Goal: Task Accomplishment & Management: Complete application form

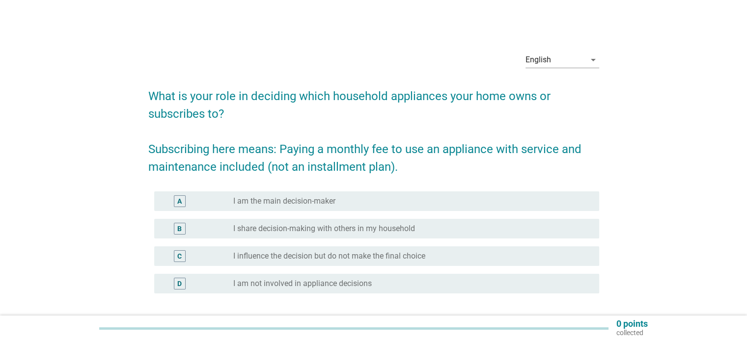
click at [238, 201] on label "I am the main decision-maker" at bounding box center [284, 201] width 102 height 10
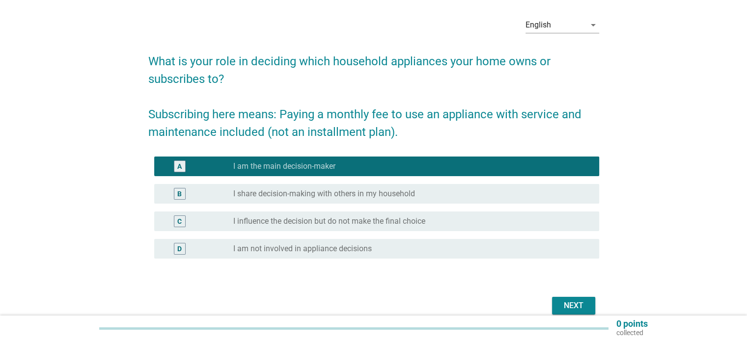
scroll to position [81, 0]
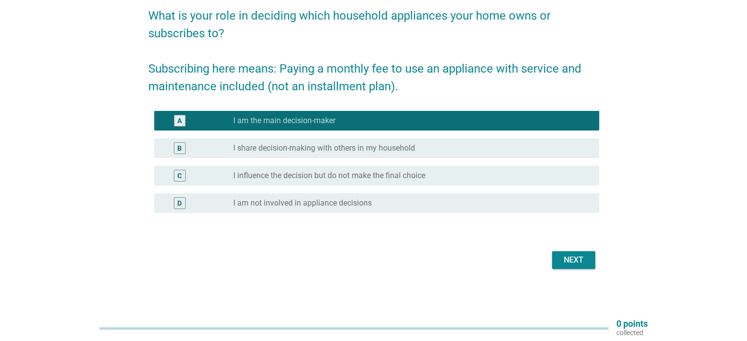
click at [581, 264] on div "Next" at bounding box center [573, 260] width 27 height 12
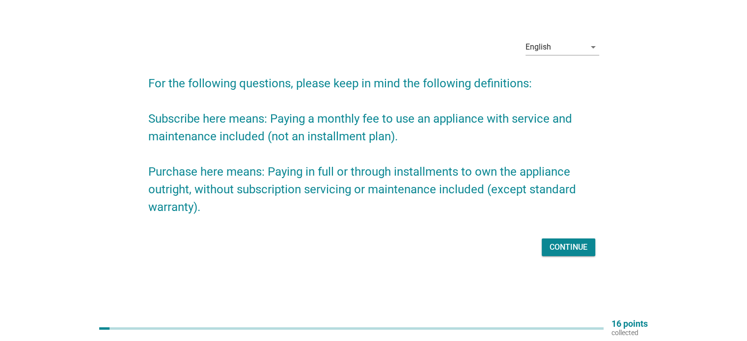
scroll to position [0, 0]
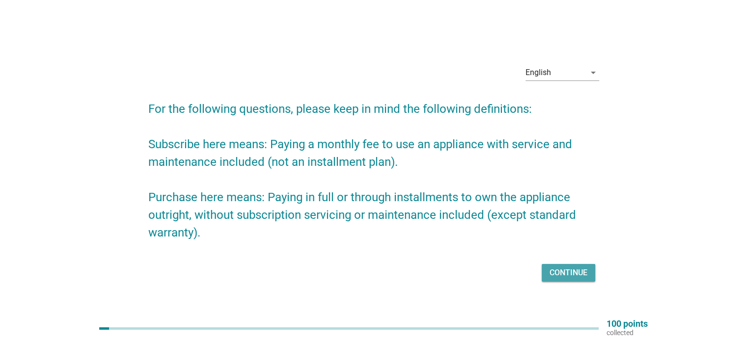
click at [573, 278] on div "Continue" at bounding box center [568, 273] width 38 height 12
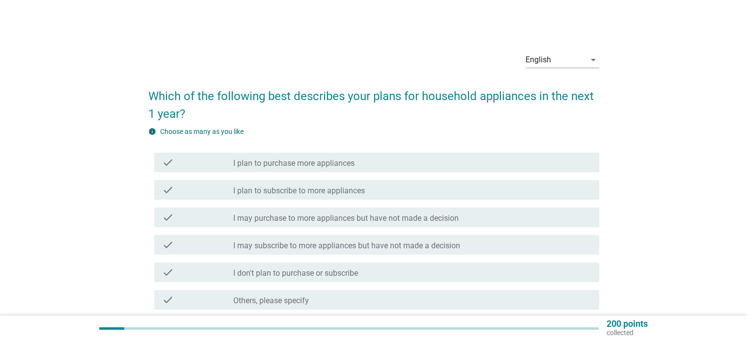
click at [448, 214] on label "I may purchase to more appliances but have not made a decision" at bounding box center [345, 219] width 225 height 10
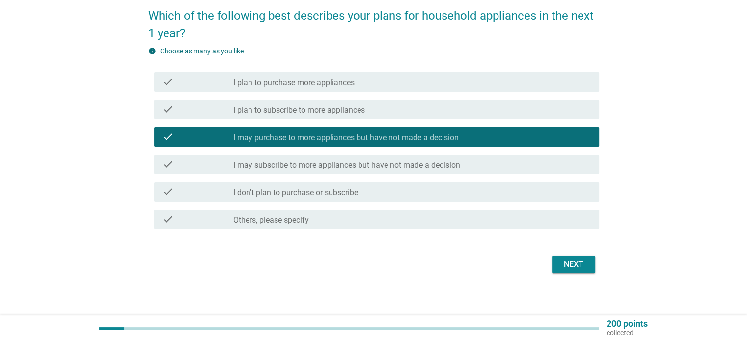
scroll to position [85, 0]
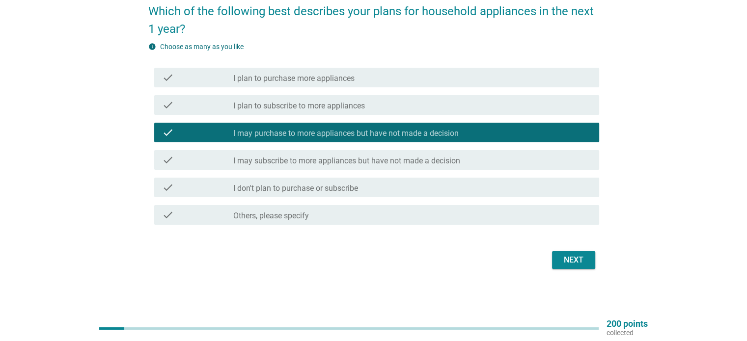
click at [580, 262] on div "Next" at bounding box center [573, 260] width 27 height 12
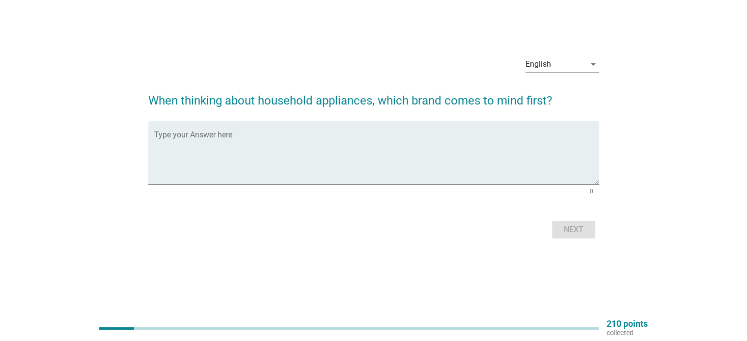
scroll to position [0, 0]
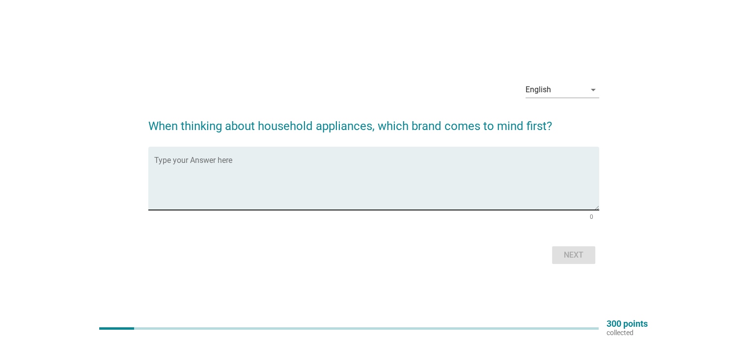
click at [430, 159] on textarea "Type your Answer here" at bounding box center [376, 185] width 445 height 52
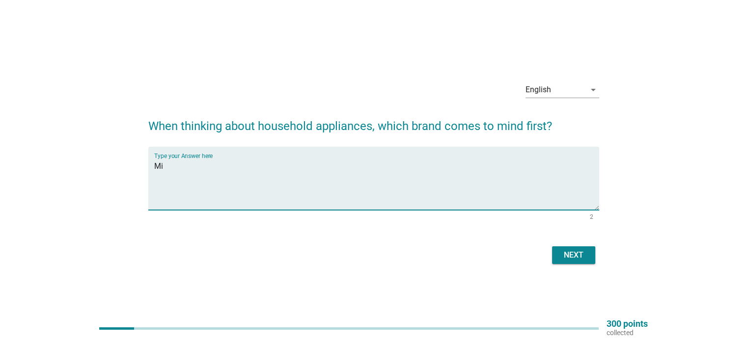
type textarea "M"
type textarea "Sharp"
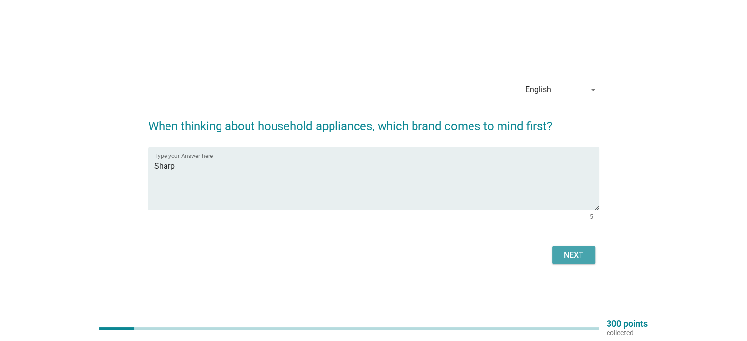
click at [569, 255] on div "Next" at bounding box center [573, 255] width 27 height 12
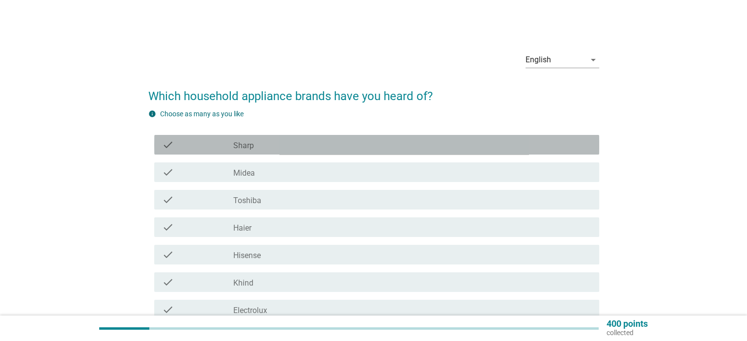
click at [312, 143] on div "check_box_outline_blank Sharp" at bounding box center [411, 145] width 357 height 12
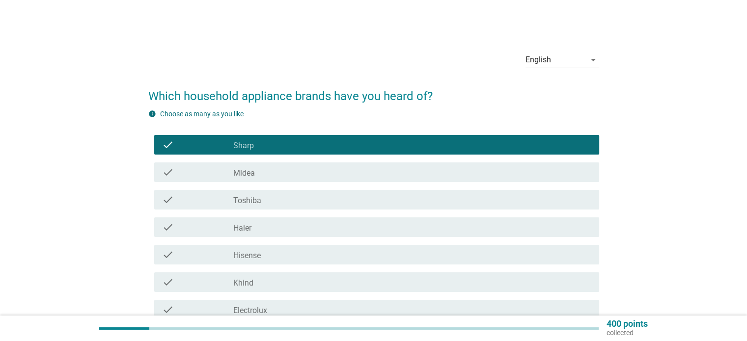
click at [297, 175] on div "check_box_outline_blank Midea" at bounding box center [411, 172] width 357 height 12
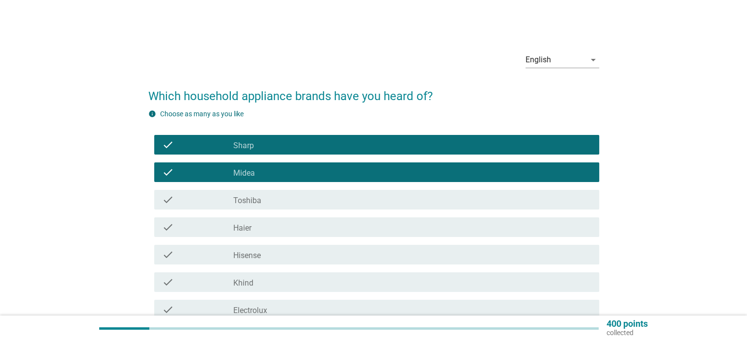
click at [293, 194] on div "check_box_outline_blank Toshiba" at bounding box center [411, 200] width 357 height 12
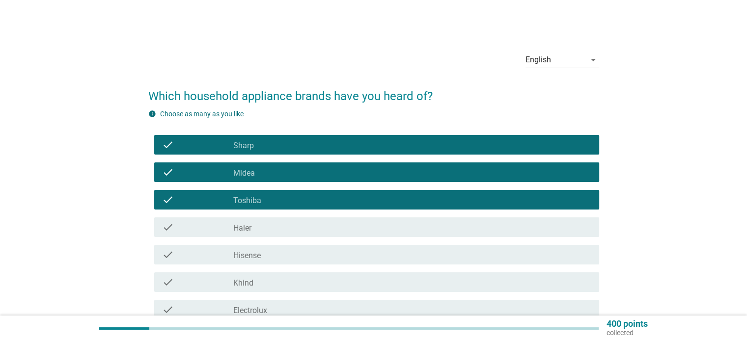
click at [280, 230] on div "check_box_outline_blank Haier" at bounding box center [411, 227] width 357 height 12
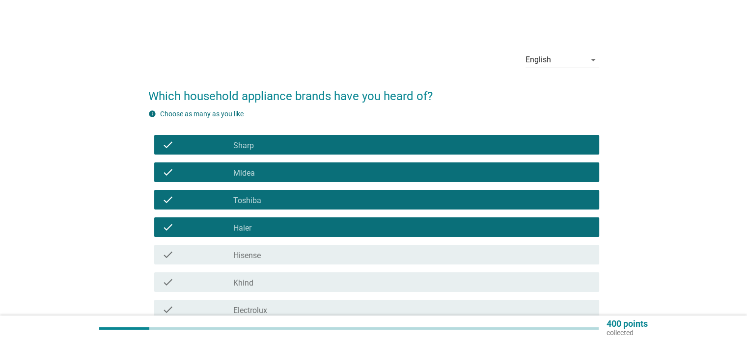
click at [281, 258] on div "check_box_outline_blank Hisense" at bounding box center [411, 255] width 357 height 12
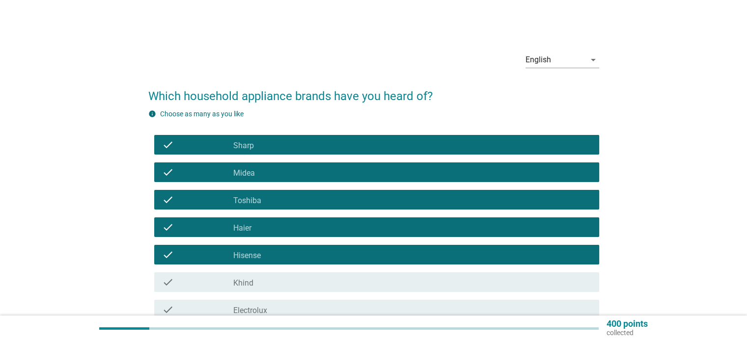
click at [279, 282] on div "check_box_outline_blank Khind" at bounding box center [411, 282] width 357 height 12
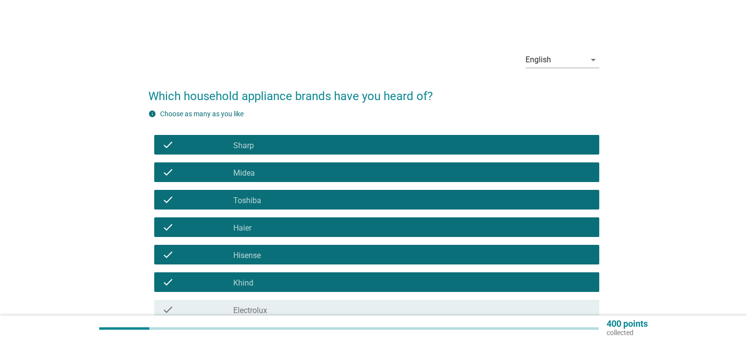
click at [281, 305] on div "check_box_outline_blank Electrolux" at bounding box center [411, 310] width 357 height 12
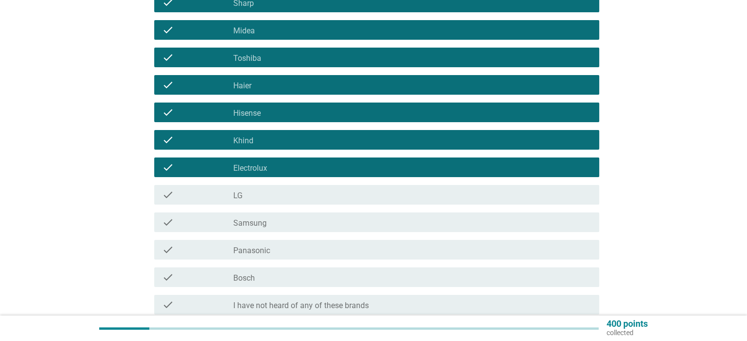
scroll to position [147, 0]
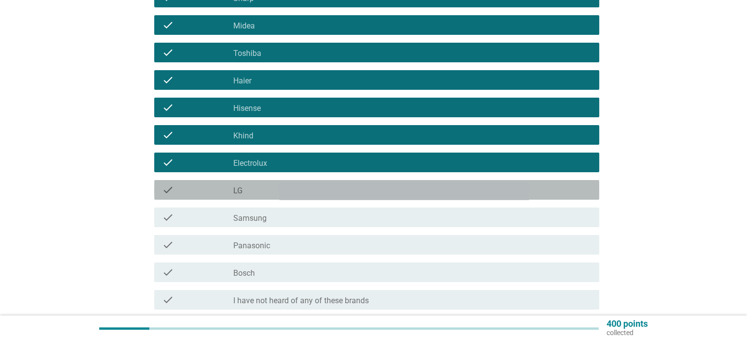
click at [338, 187] on div "check_box_outline_blank LG" at bounding box center [411, 190] width 357 height 12
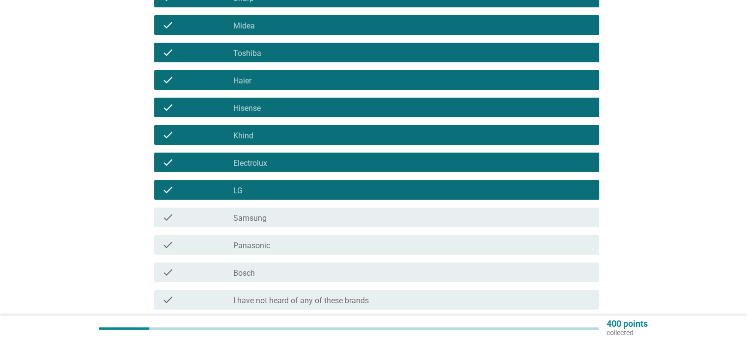
click at [327, 212] on div "check_box_outline_blank Samsung" at bounding box center [411, 218] width 357 height 12
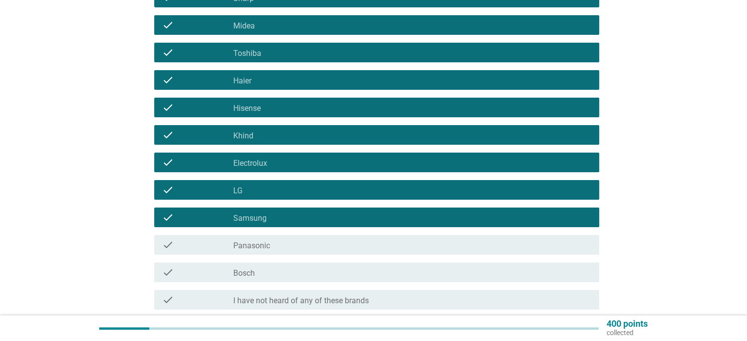
click at [325, 239] on div "check_box_outline_blank Panasonic" at bounding box center [411, 245] width 357 height 12
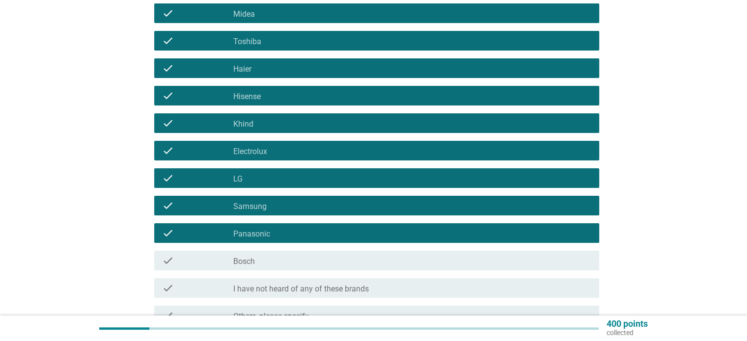
scroll to position [196, 0]
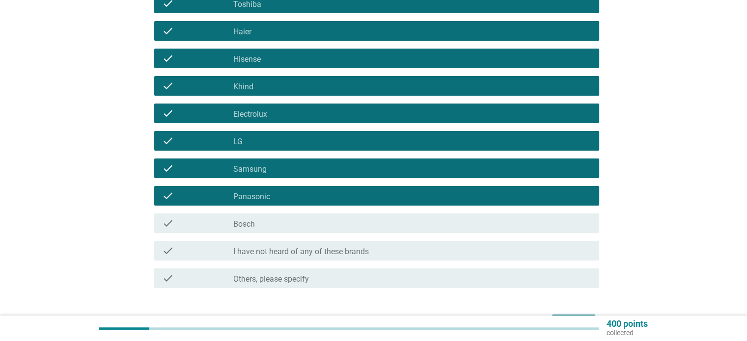
click at [331, 227] on div "check_box_outline_blank Bosch" at bounding box center [411, 223] width 357 height 12
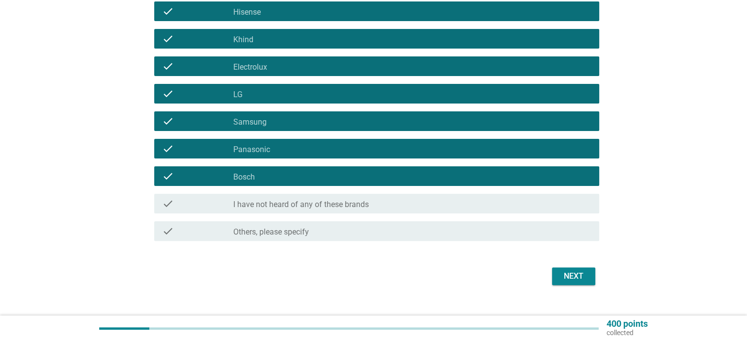
scroll to position [245, 0]
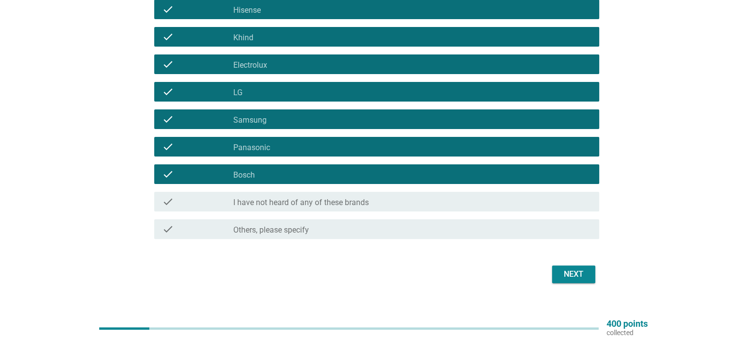
click at [577, 270] on div "Next" at bounding box center [573, 275] width 27 height 12
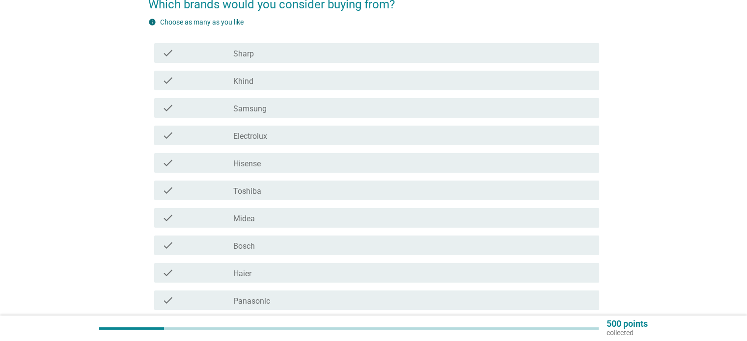
scroll to position [98, 0]
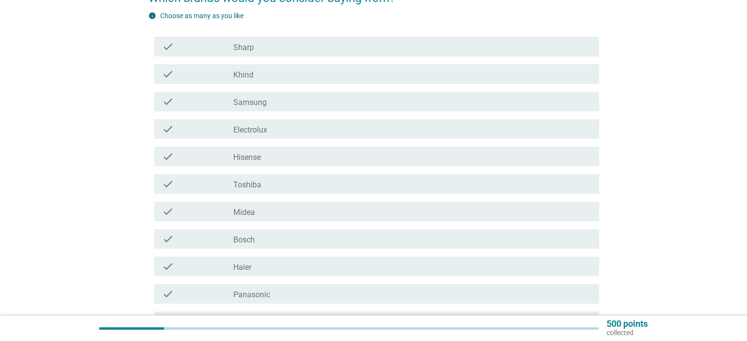
click at [277, 209] on div "check_box_outline_blank Midea" at bounding box center [411, 212] width 357 height 12
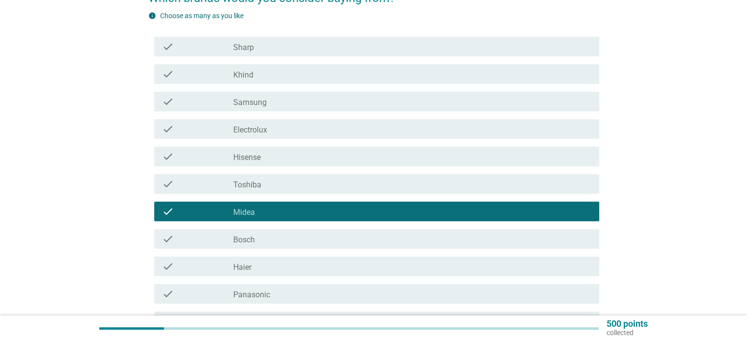
click at [285, 45] on div "check_box_outline_blank Sharp" at bounding box center [411, 47] width 357 height 12
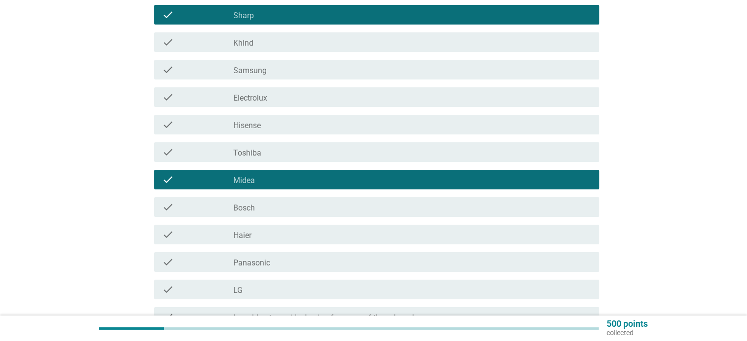
scroll to position [147, 0]
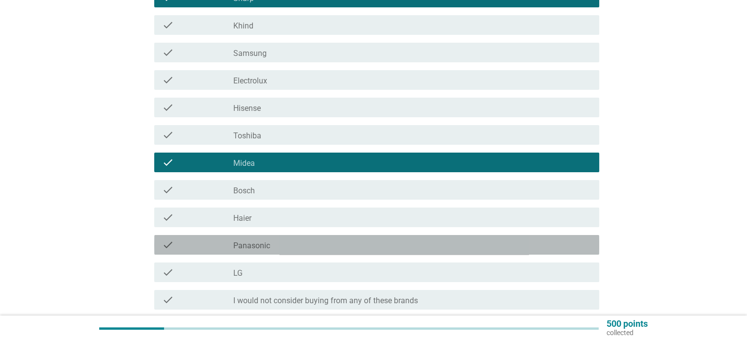
click at [324, 246] on div "check_box_outline_blank Panasonic" at bounding box center [411, 245] width 357 height 12
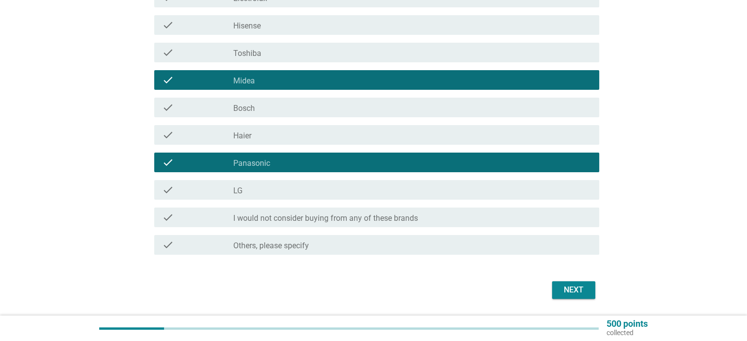
scroll to position [245, 0]
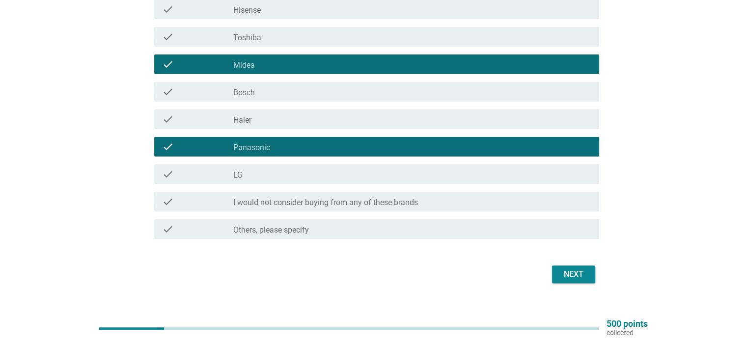
click at [571, 270] on div "Next" at bounding box center [573, 275] width 27 height 12
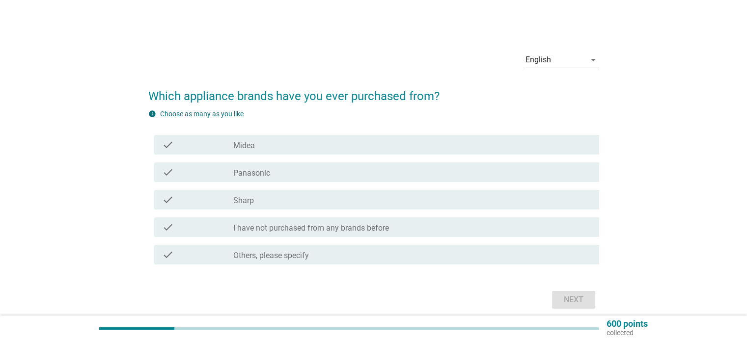
click at [314, 141] on div "check_box Midea" at bounding box center [411, 145] width 357 height 12
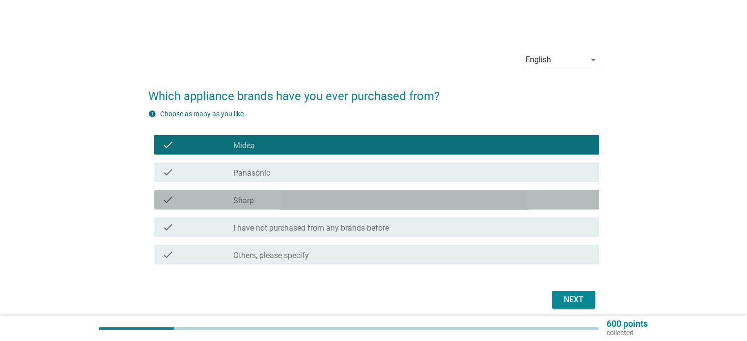
click at [283, 194] on div "check_box Sharp" at bounding box center [411, 200] width 357 height 12
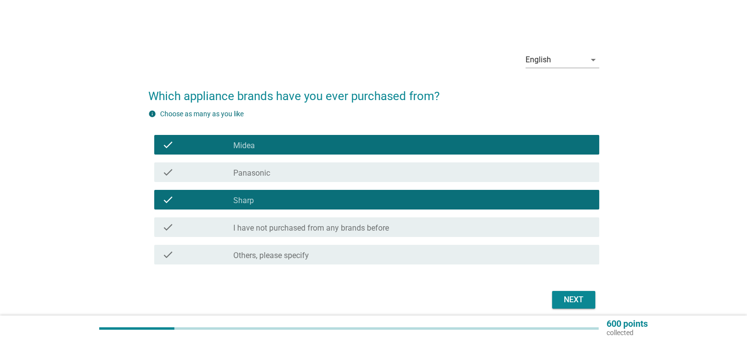
click at [400, 186] on div "check check_box Sharp" at bounding box center [373, 199] width 451 height 27
click at [391, 167] on div "check_box Panasonic" at bounding box center [411, 172] width 357 height 12
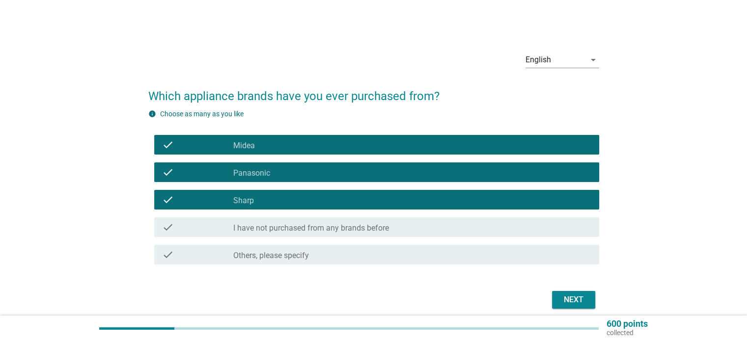
click at [562, 294] on div "Next" at bounding box center [573, 300] width 27 height 12
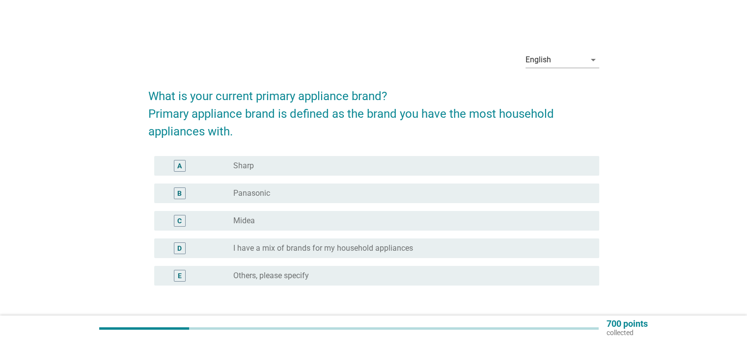
click at [304, 188] on div "radio_button_unchecked Panasonic" at bounding box center [411, 194] width 357 height 12
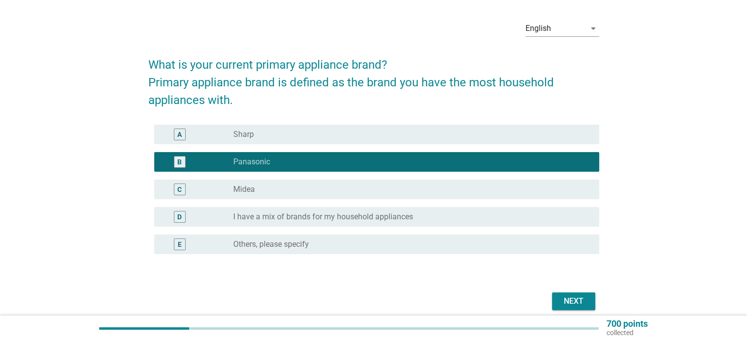
scroll to position [49, 0]
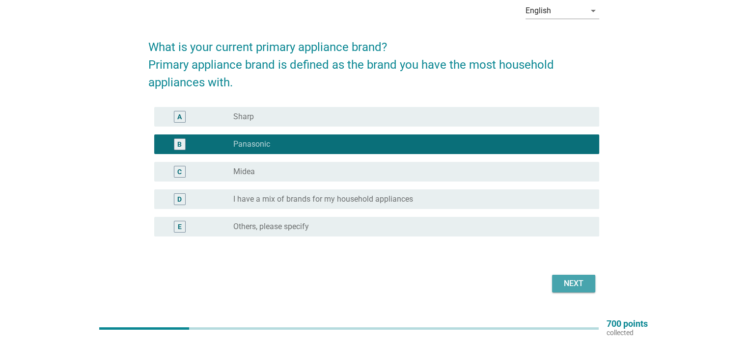
click at [577, 278] on div "Next" at bounding box center [573, 284] width 27 height 12
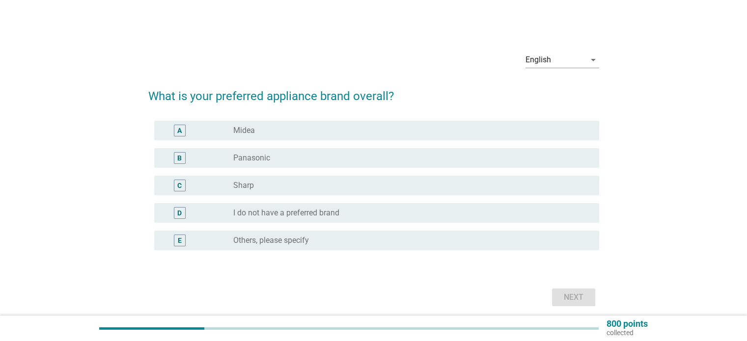
click at [290, 185] on div "radio_button_unchecked Sharp" at bounding box center [408, 186] width 350 height 10
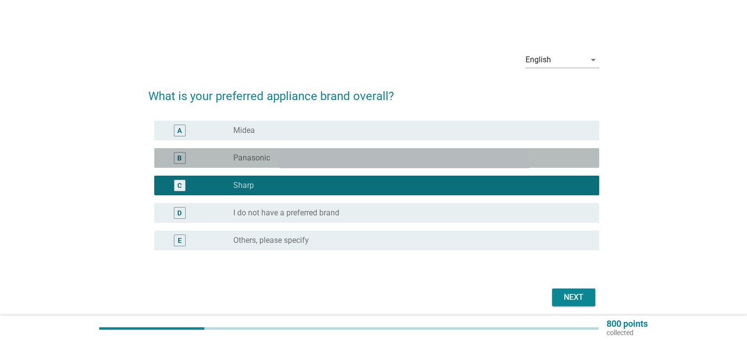
click at [291, 161] on div "radio_button_unchecked Panasonic" at bounding box center [408, 158] width 350 height 10
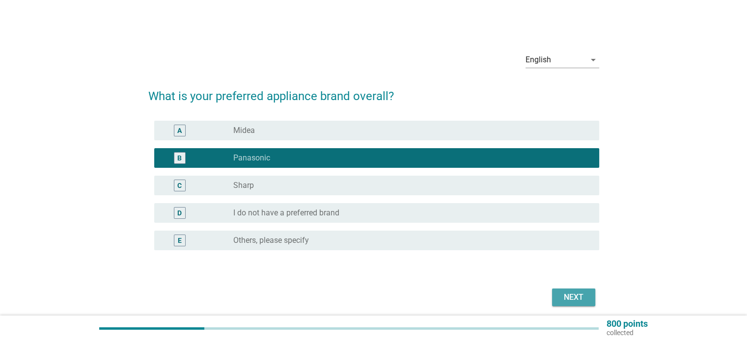
click at [563, 296] on div "Next" at bounding box center [573, 298] width 27 height 12
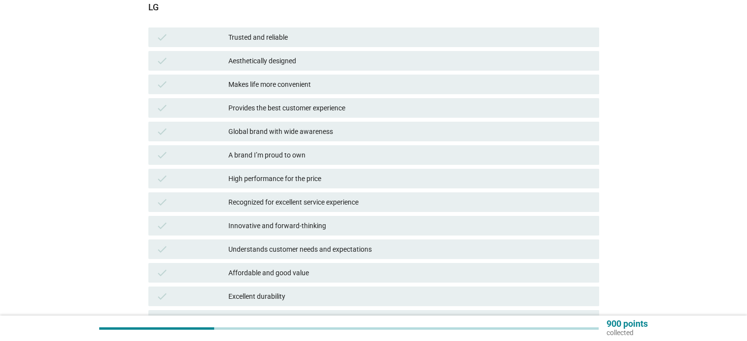
scroll to position [147, 0]
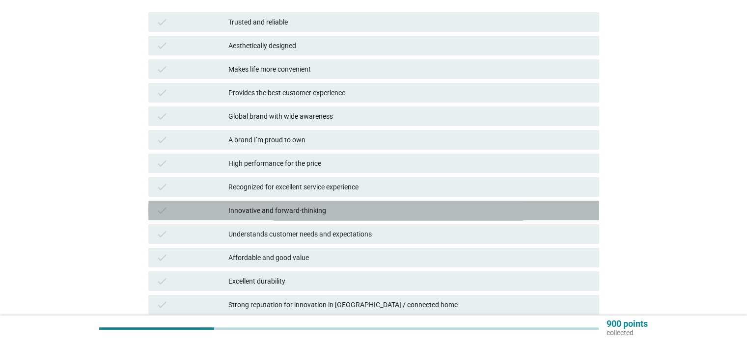
click at [488, 210] on div "Innovative and forward-thinking" at bounding box center [409, 211] width 362 height 12
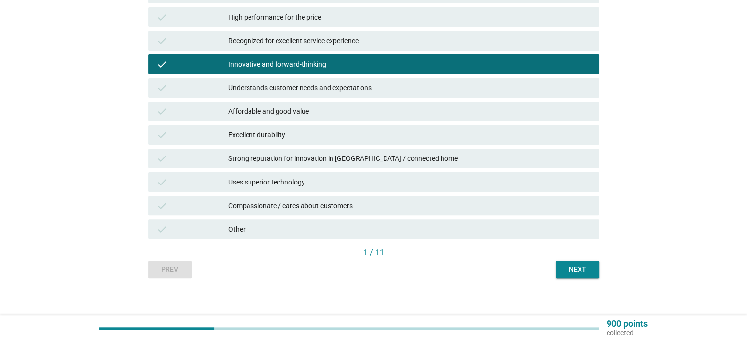
scroll to position [295, 0]
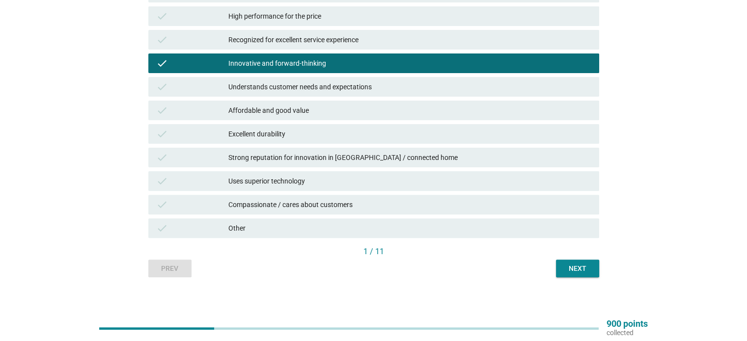
click at [569, 270] on div "Next" at bounding box center [577, 269] width 27 height 10
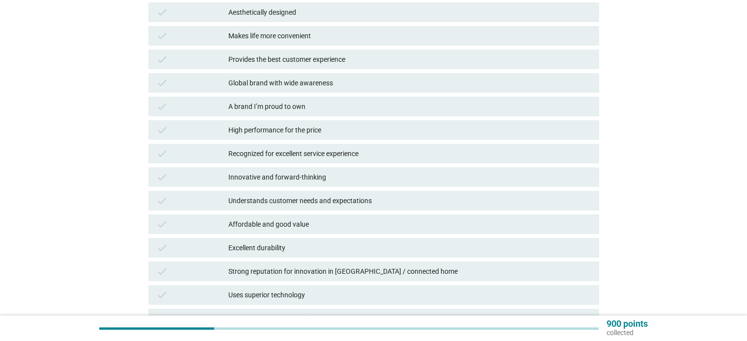
scroll to position [196, 0]
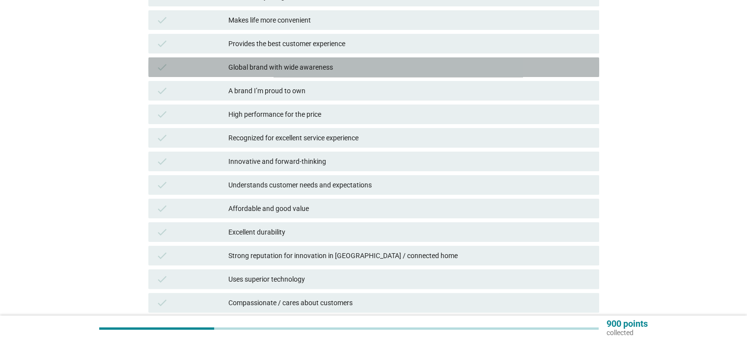
click at [367, 66] on div "Global brand with wide awareness" at bounding box center [409, 67] width 362 height 12
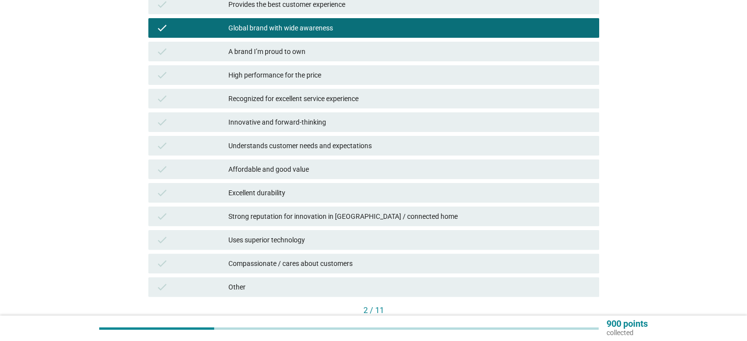
scroll to position [295, 0]
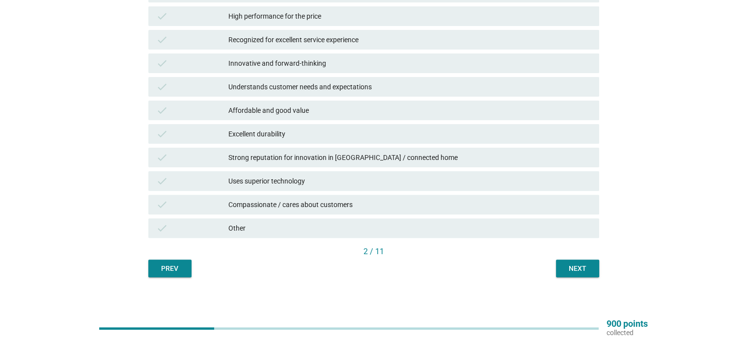
click at [581, 267] on div "Next" at bounding box center [577, 269] width 27 height 10
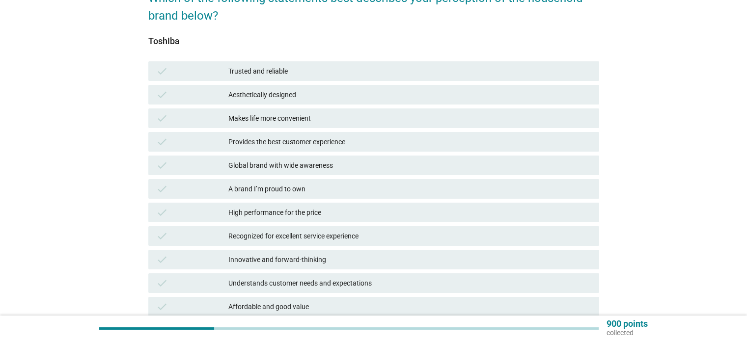
scroll to position [147, 0]
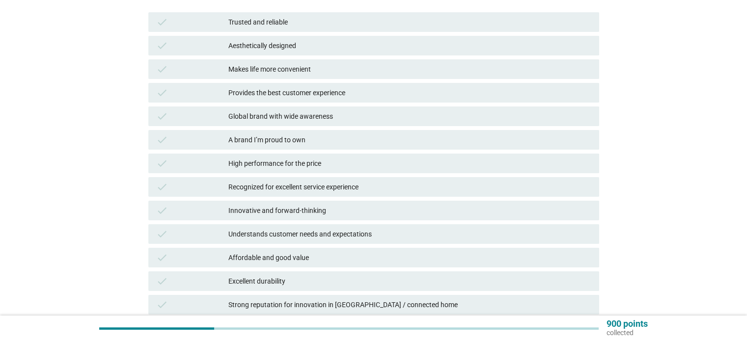
click at [332, 278] on div "Excellent durability" at bounding box center [409, 281] width 362 height 12
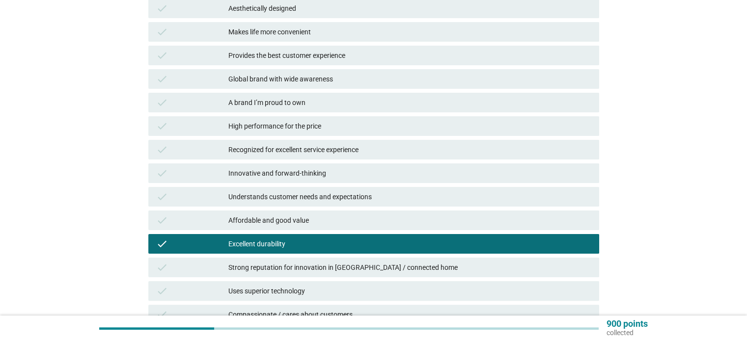
scroll to position [300, 0]
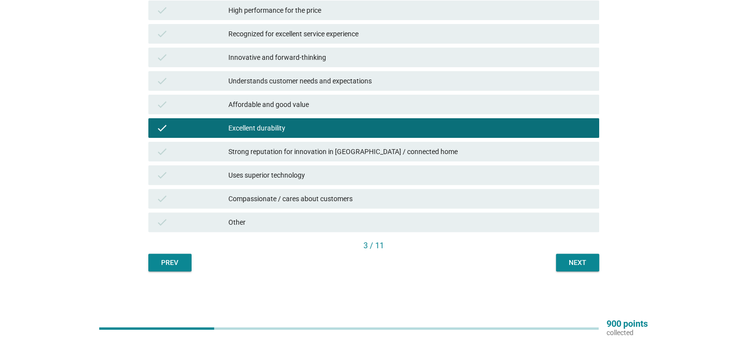
click at [564, 266] on div "Next" at bounding box center [577, 263] width 27 height 10
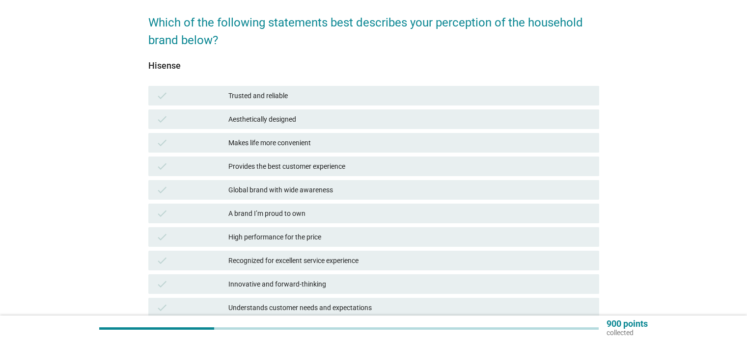
scroll to position [98, 0]
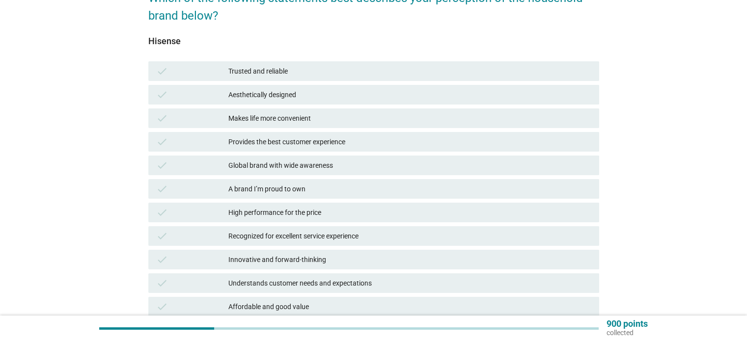
click at [336, 300] on div "check Affordable and good value" at bounding box center [373, 307] width 451 height 20
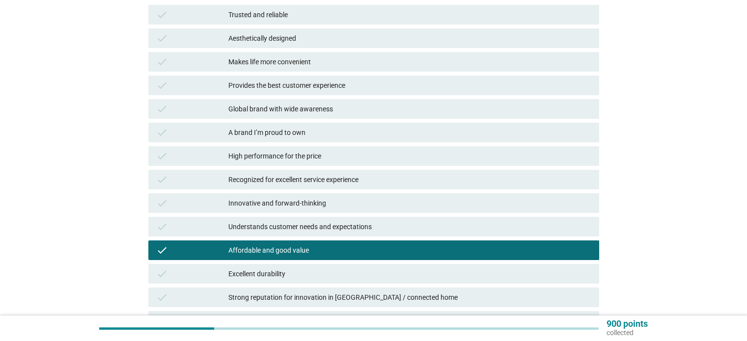
scroll to position [295, 0]
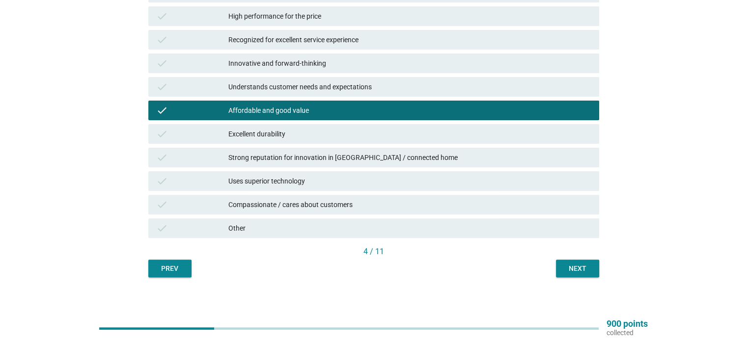
click at [583, 269] on div "Next" at bounding box center [577, 269] width 27 height 10
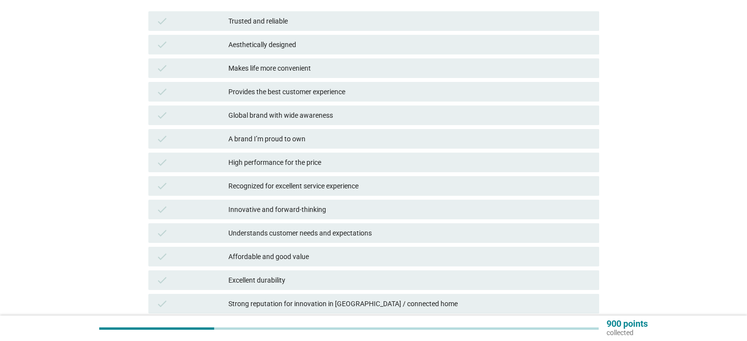
scroll to position [245, 0]
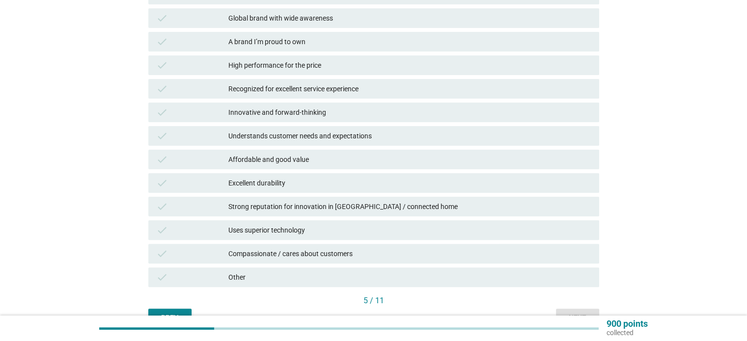
click at [330, 163] on div "Affordable and good value" at bounding box center [409, 160] width 362 height 12
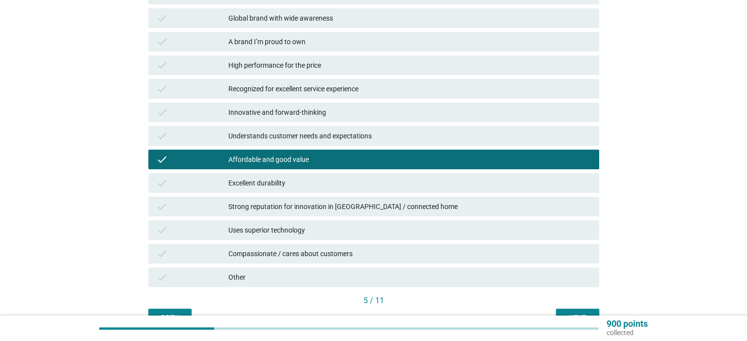
click at [562, 310] on button "Next" at bounding box center [577, 318] width 43 height 18
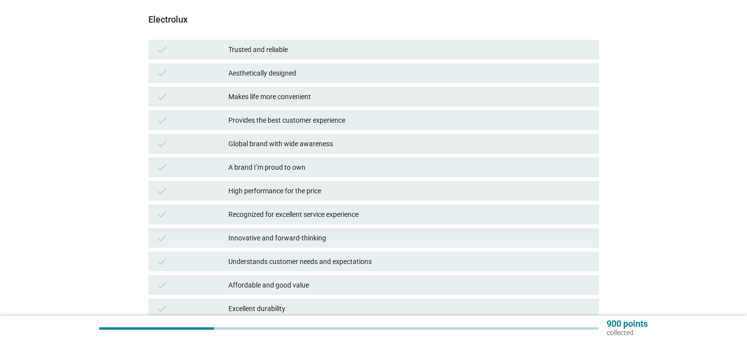
scroll to position [104, 0]
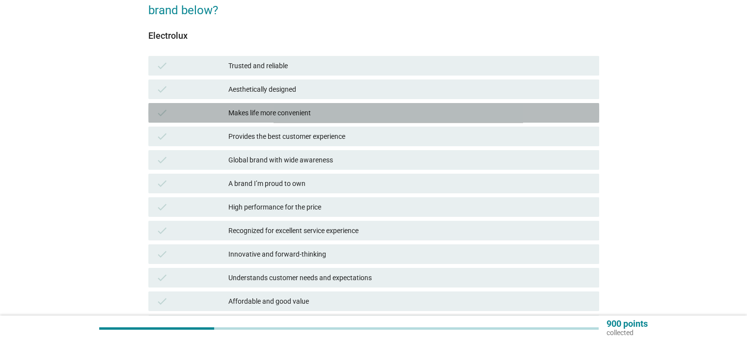
click at [444, 114] on div "Makes life more convenient" at bounding box center [409, 113] width 362 height 12
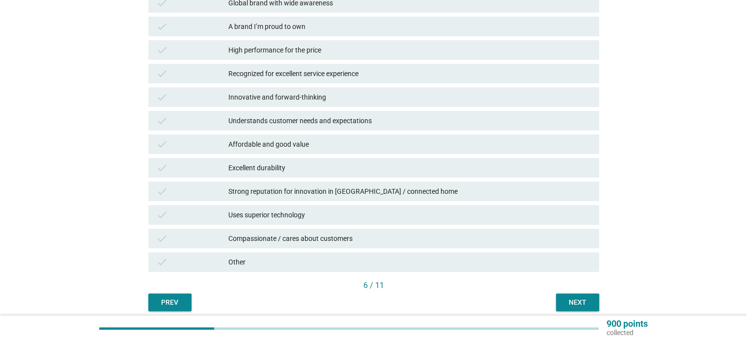
scroll to position [287, 0]
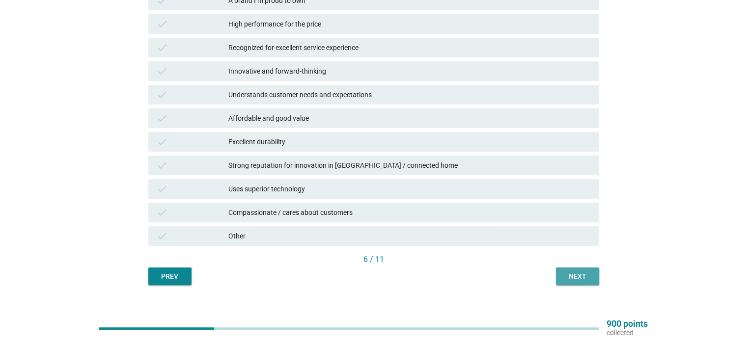
click at [591, 280] on button "Next" at bounding box center [577, 277] width 43 height 18
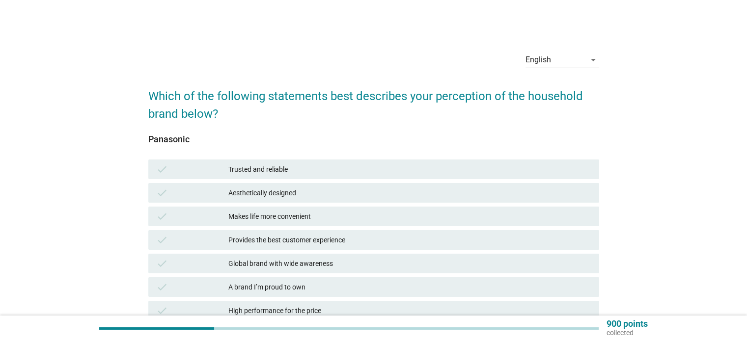
click at [450, 171] on div "Trusted and reliable" at bounding box center [409, 169] width 362 height 12
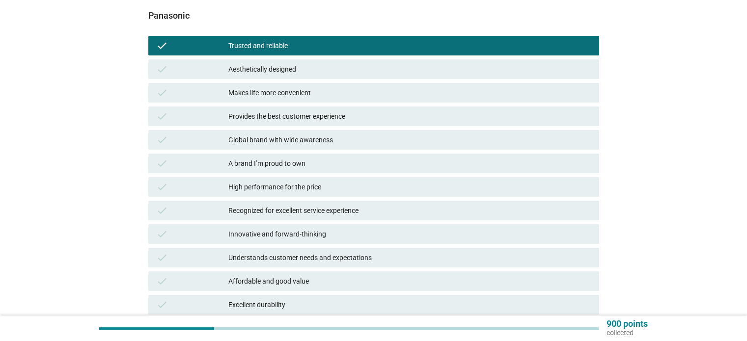
scroll to position [272, 0]
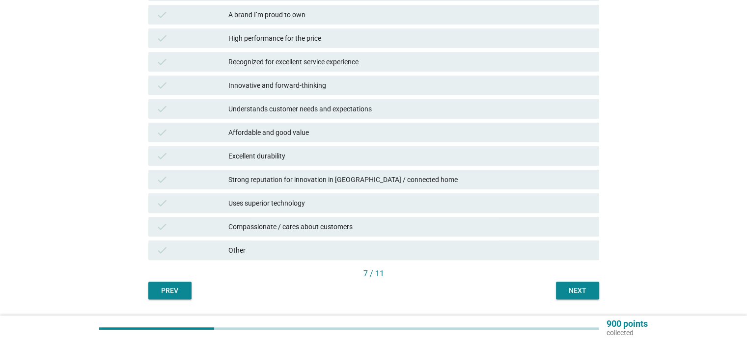
click at [575, 292] on div "Next" at bounding box center [577, 291] width 27 height 10
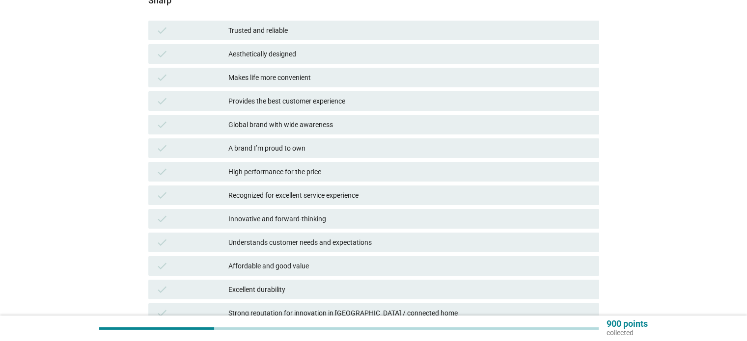
scroll to position [140, 0]
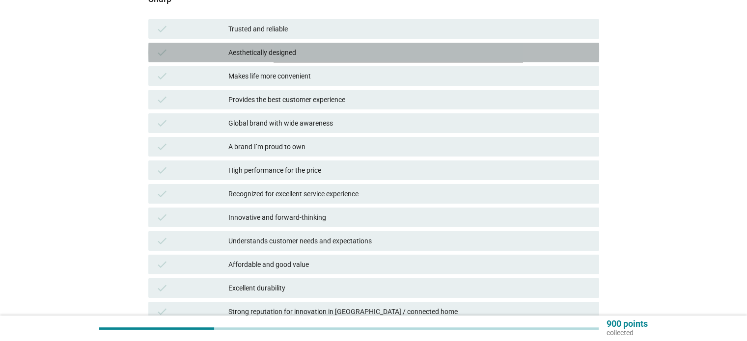
click at [345, 53] on div "Aesthetically designed" at bounding box center [409, 53] width 362 height 12
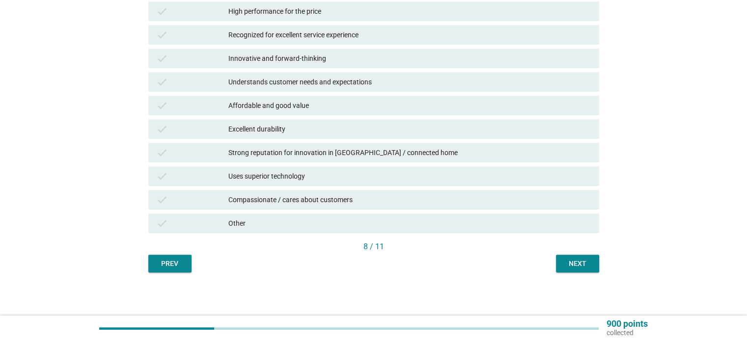
scroll to position [300, 0]
click at [564, 264] on div "Next" at bounding box center [577, 263] width 27 height 10
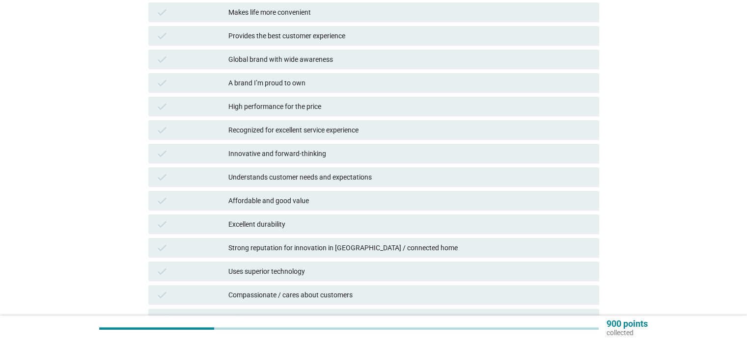
scroll to position [233, 0]
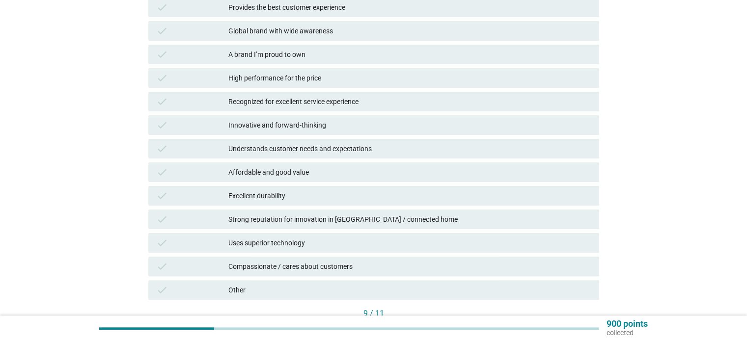
click at [390, 190] on div "Excellent durability" at bounding box center [409, 196] width 362 height 12
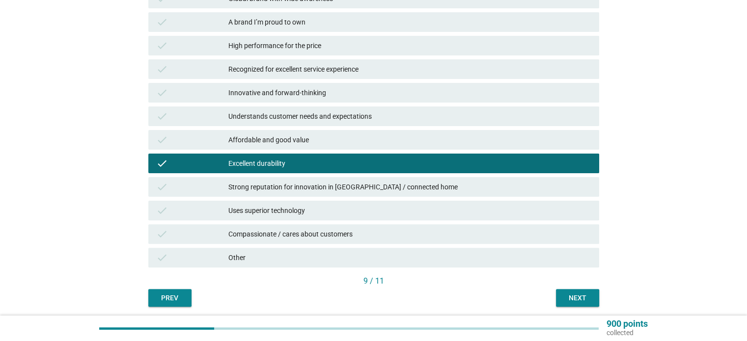
scroll to position [282, 0]
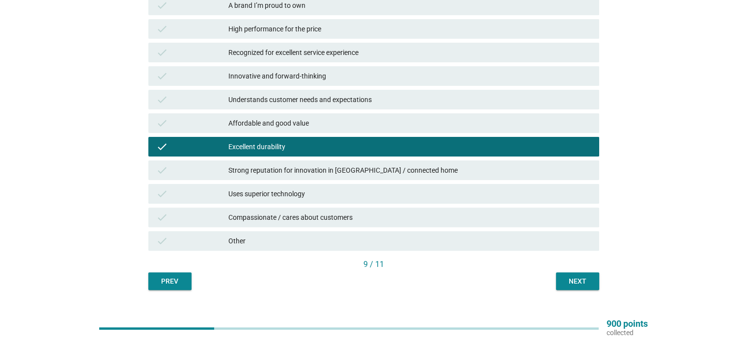
click at [578, 278] on div "Next" at bounding box center [577, 281] width 27 height 10
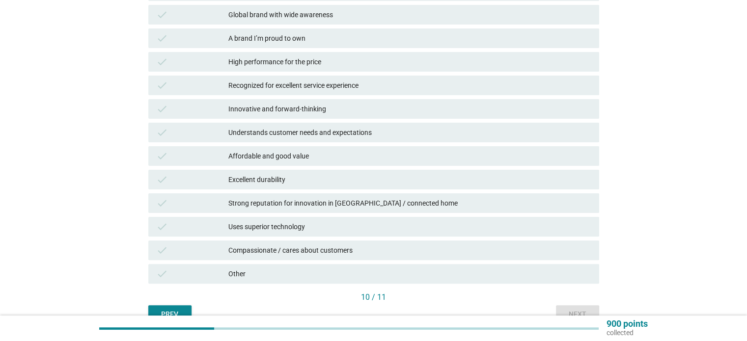
scroll to position [249, 0]
click at [350, 152] on div "Affordable and good value" at bounding box center [409, 156] width 362 height 12
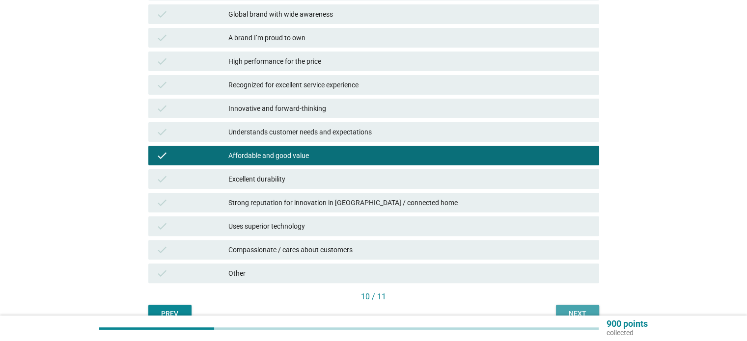
click at [565, 305] on button "Next" at bounding box center [577, 314] width 43 height 18
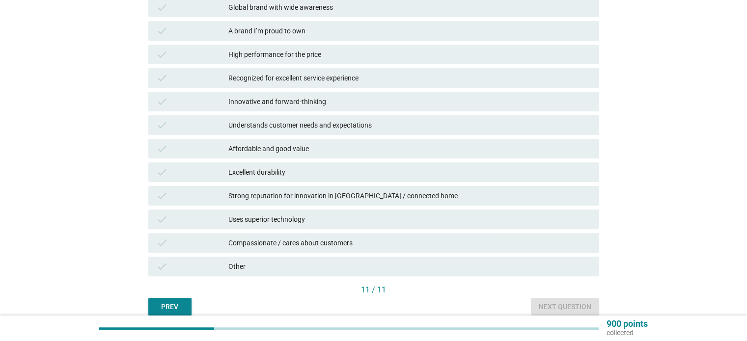
scroll to position [258, 0]
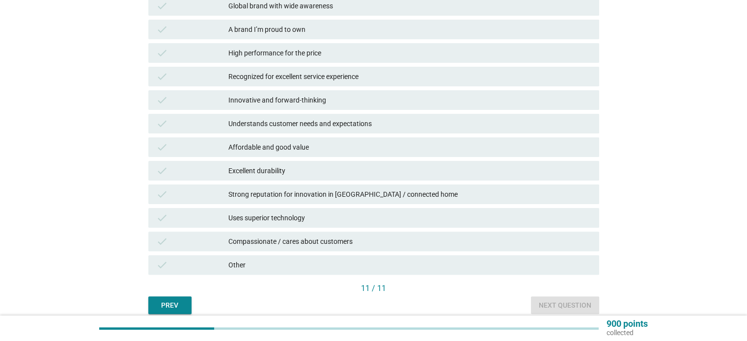
click at [377, 141] on div "Affordable and good value" at bounding box center [409, 147] width 362 height 12
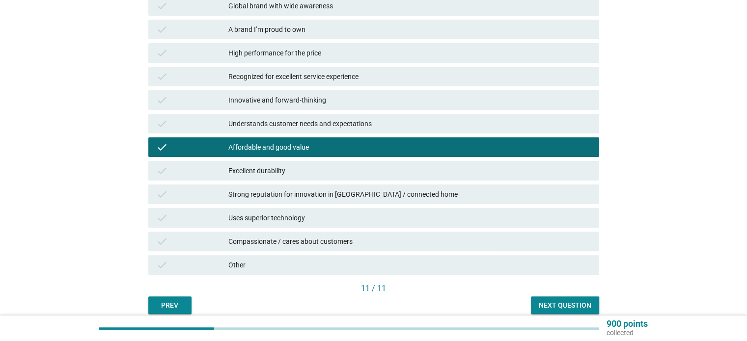
click at [540, 302] on div "Next question" at bounding box center [565, 305] width 53 height 10
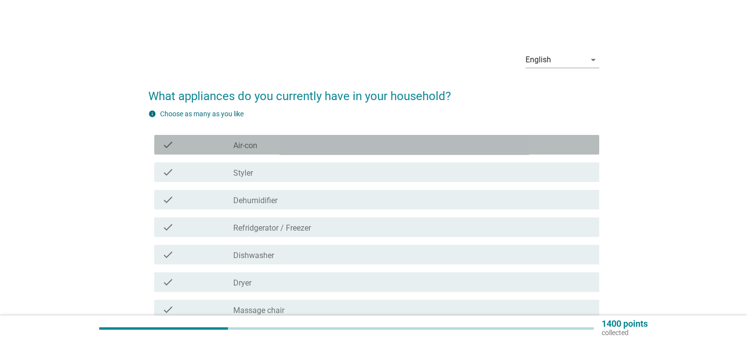
click at [297, 145] on div "check_box_outline_blank Air-con" at bounding box center [411, 145] width 357 height 12
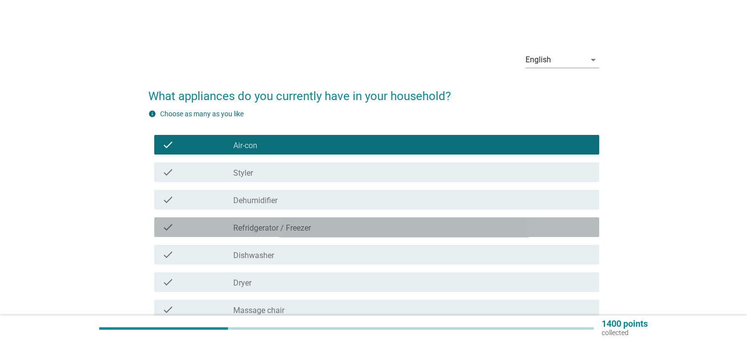
click at [288, 227] on label "Refridgerator / Freezer" at bounding box center [272, 228] width 78 height 10
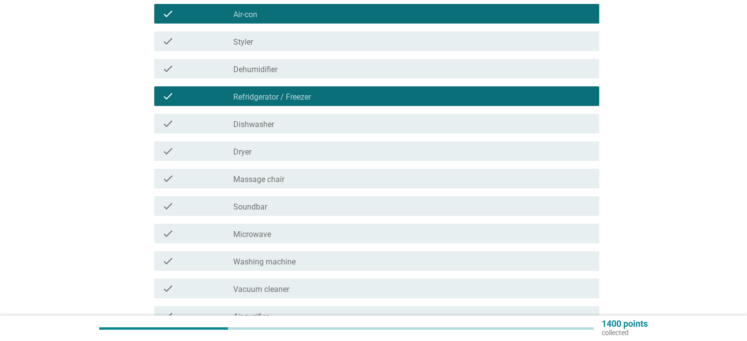
scroll to position [147, 0]
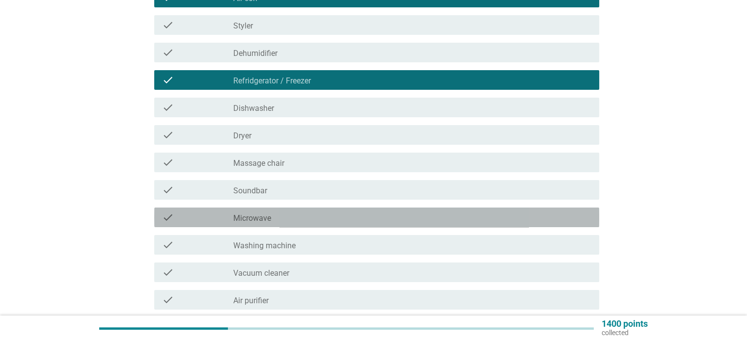
click at [323, 221] on div "check_box_outline_blank Microwave" at bounding box center [411, 218] width 357 height 12
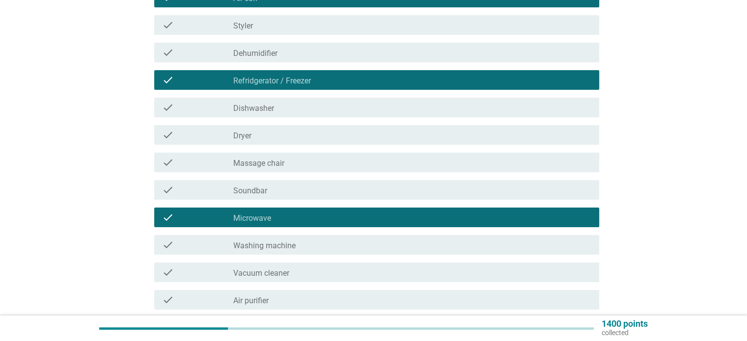
click at [318, 243] on div "check_box_outline_blank Washing machine" at bounding box center [411, 245] width 357 height 12
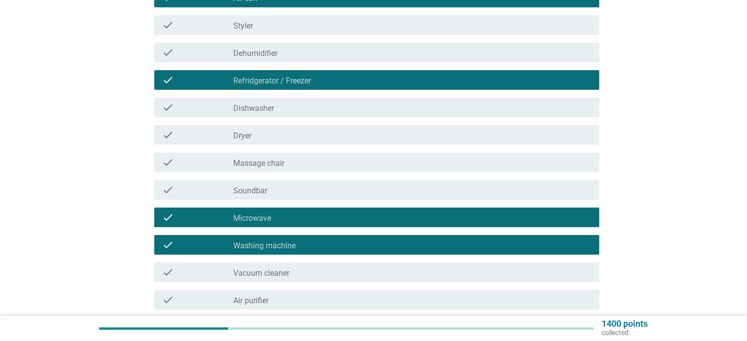
click at [313, 271] on div "check_box_outline_blank Vacuum cleaner" at bounding box center [411, 273] width 357 height 12
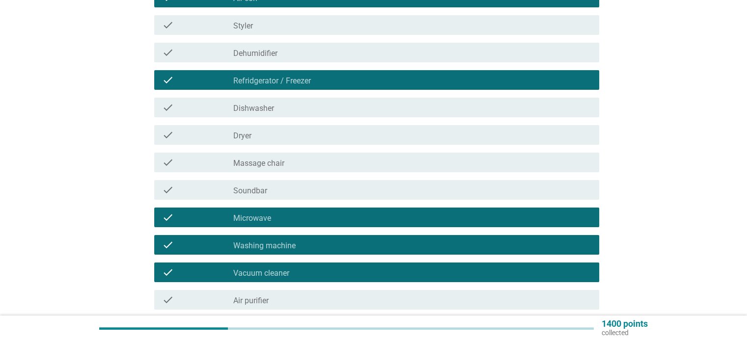
click at [328, 304] on div "check_box_outline_blank Air purifier" at bounding box center [411, 300] width 357 height 12
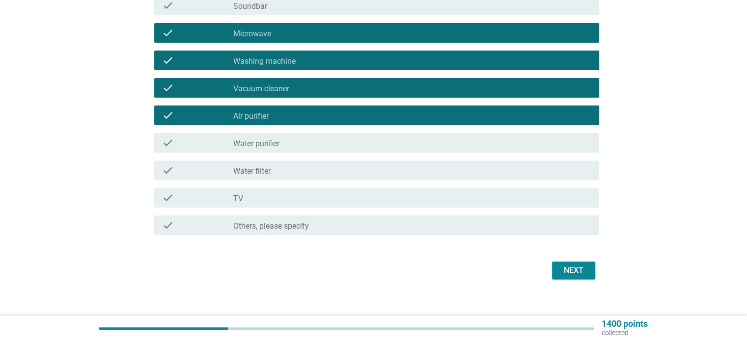
scroll to position [333, 0]
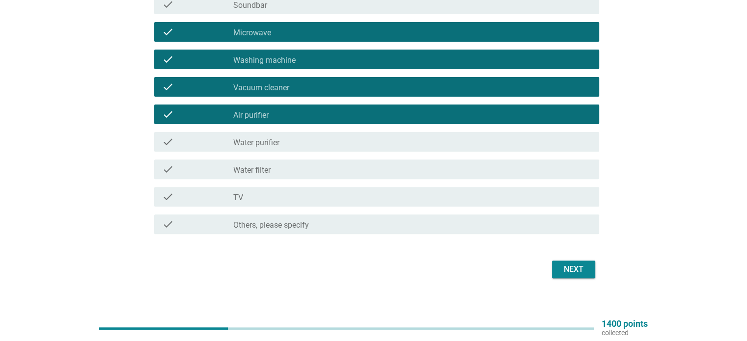
click at [322, 141] on div "check_box_outline_blank Water purifier" at bounding box center [411, 142] width 357 height 12
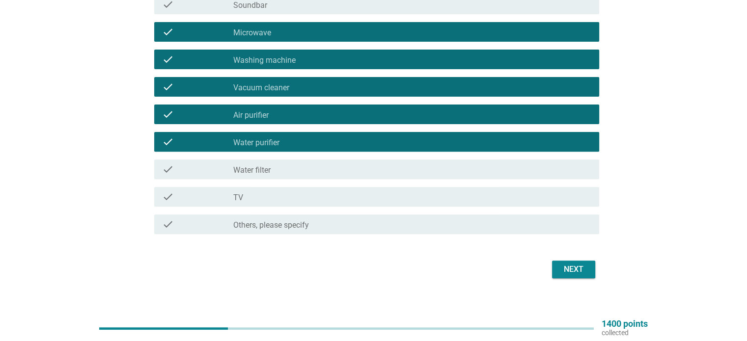
click at [316, 151] on div "check check_box_outline_blank Water purifier" at bounding box center [373, 141] width 451 height 27
click at [293, 134] on div "check check_box_outline_blank Water purifier" at bounding box center [376, 142] width 445 height 20
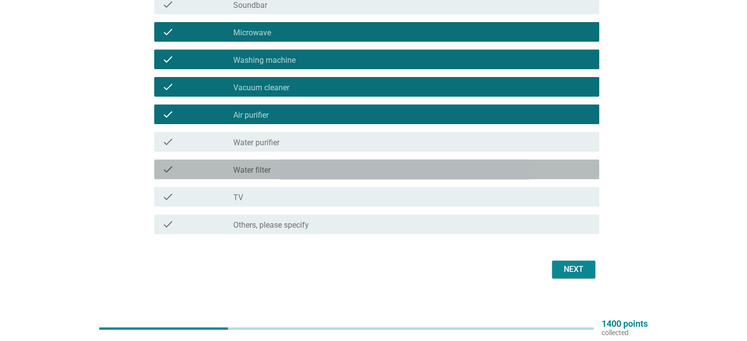
click at [290, 161] on div "check check_box_outline_blank Water filter" at bounding box center [376, 170] width 445 height 20
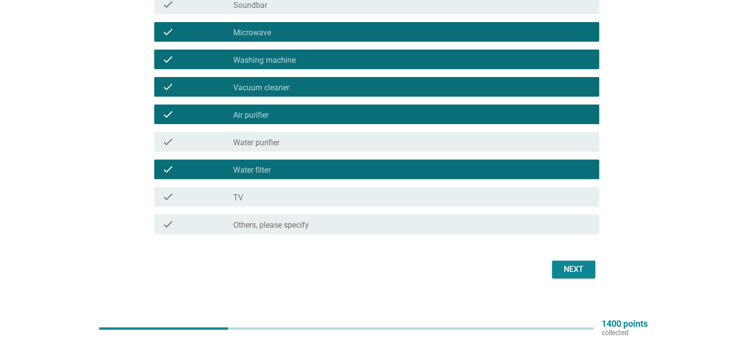
click at [288, 192] on div "check_box_outline_blank TV" at bounding box center [411, 197] width 357 height 12
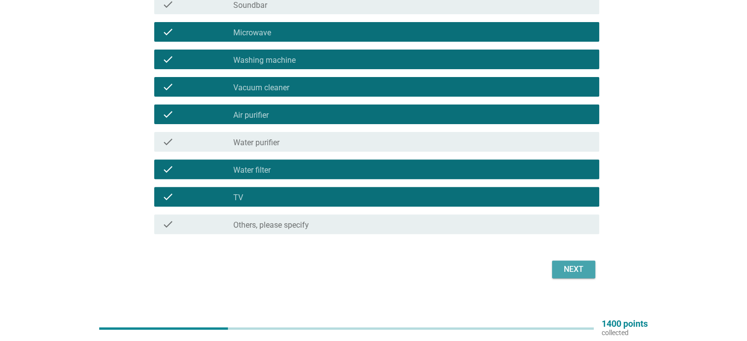
click at [573, 266] on div "Next" at bounding box center [573, 270] width 27 height 12
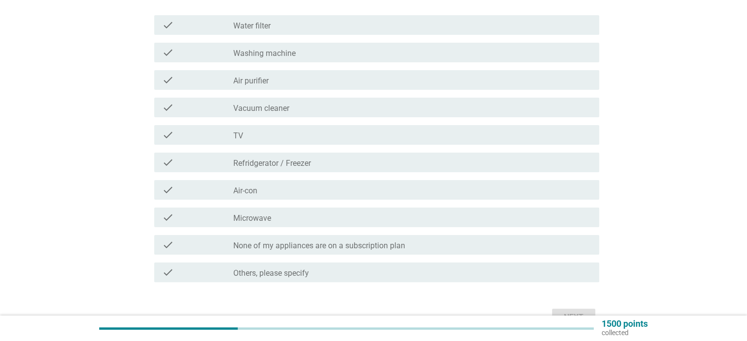
scroll to position [220, 0]
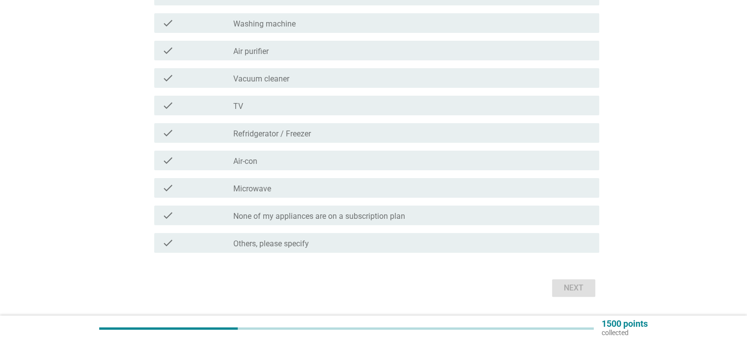
click at [365, 217] on label "None of my appliances are on a subscription plan" at bounding box center [319, 217] width 172 height 10
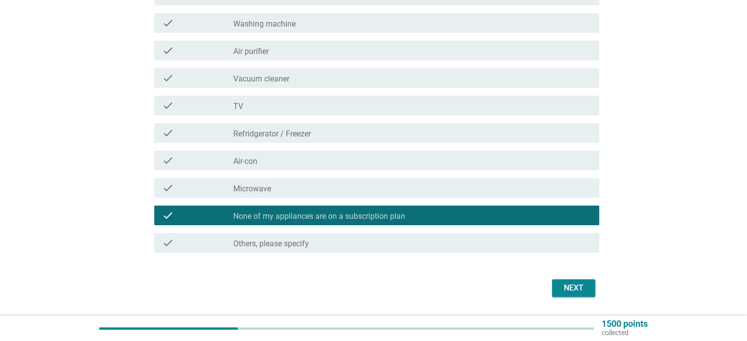
click at [550, 285] on div "Next" at bounding box center [373, 288] width 451 height 24
click at [552, 285] on button "Next" at bounding box center [573, 288] width 43 height 18
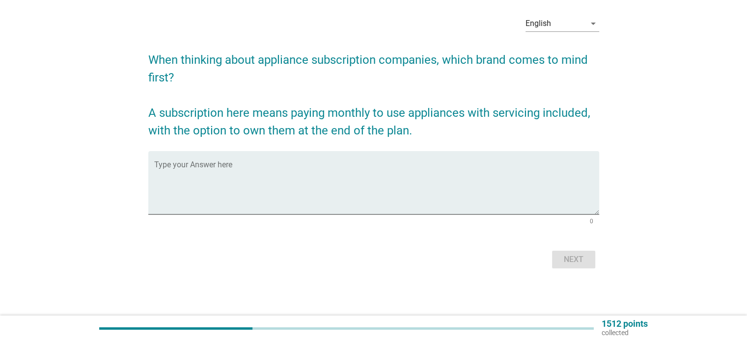
scroll to position [0, 0]
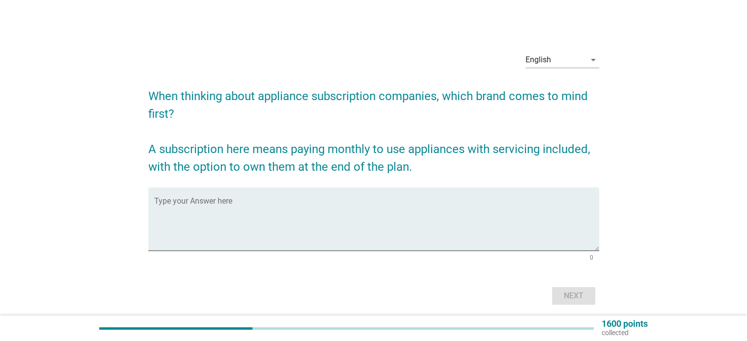
click at [480, 186] on form "When thinking about appliance subscription companies, which brand comes to mind…" at bounding box center [373, 193] width 451 height 230
click at [474, 199] on textarea "Type your Answer here" at bounding box center [376, 225] width 445 height 52
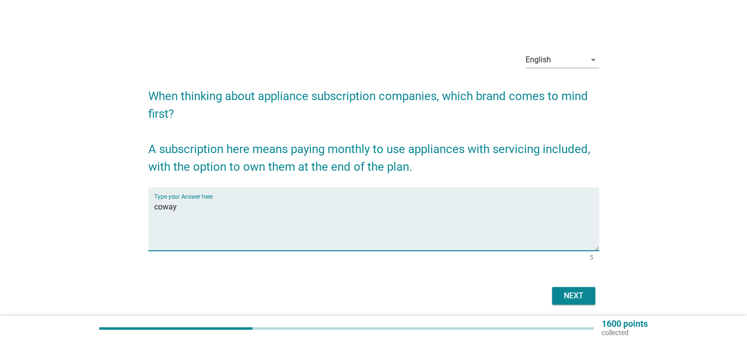
type textarea "coway"
click at [569, 293] on div "Next" at bounding box center [573, 296] width 27 height 12
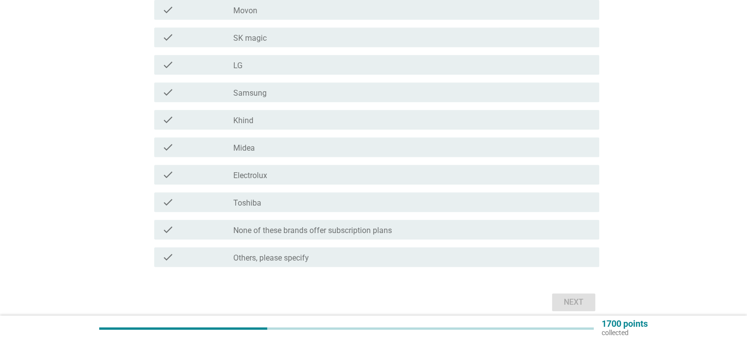
scroll to position [459, 0]
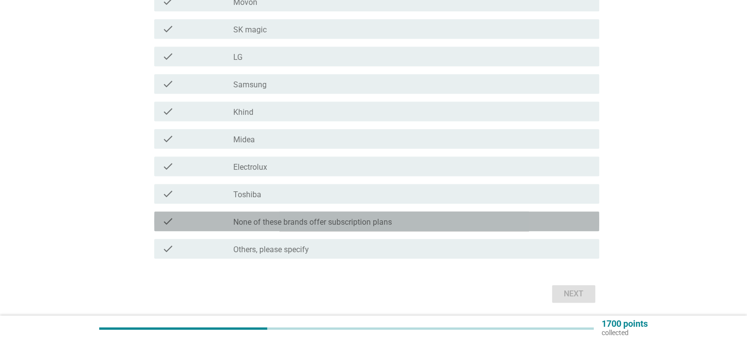
click at [440, 224] on div "check_box_outline_blank None of these brands offer subscription plans" at bounding box center [411, 221] width 357 height 12
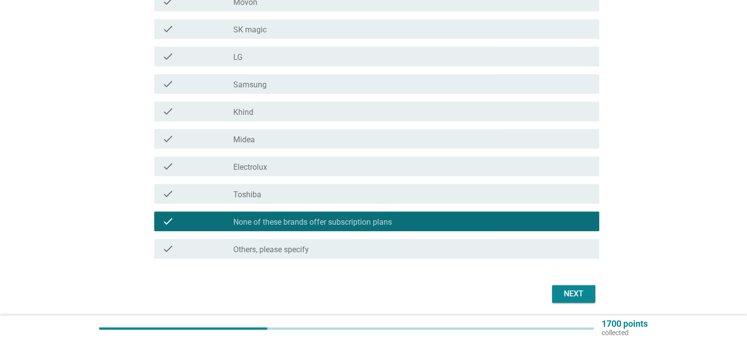
click at [577, 296] on div "Next" at bounding box center [573, 294] width 27 height 12
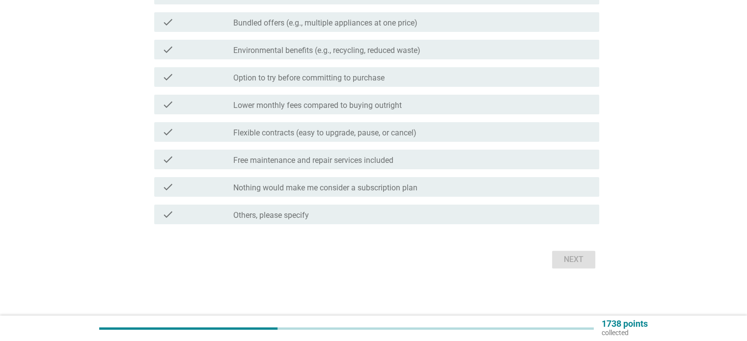
scroll to position [0, 0]
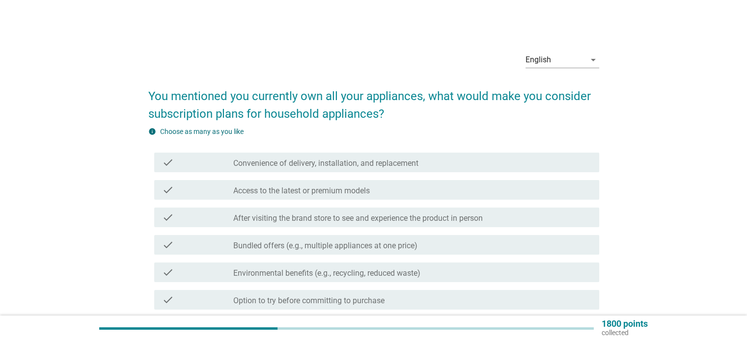
click at [328, 161] on label "Convenience of delivery, installation, and replacement" at bounding box center [325, 164] width 185 height 10
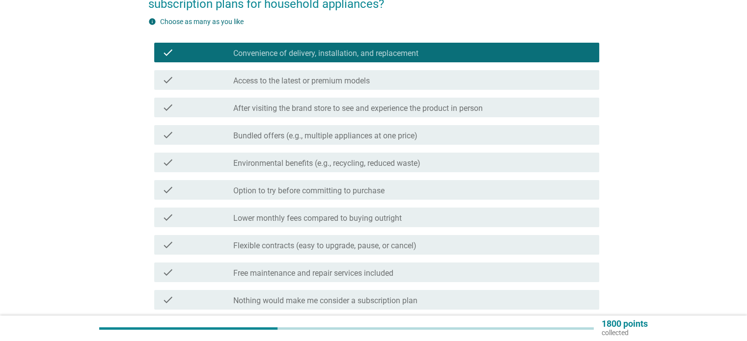
scroll to position [135, 0]
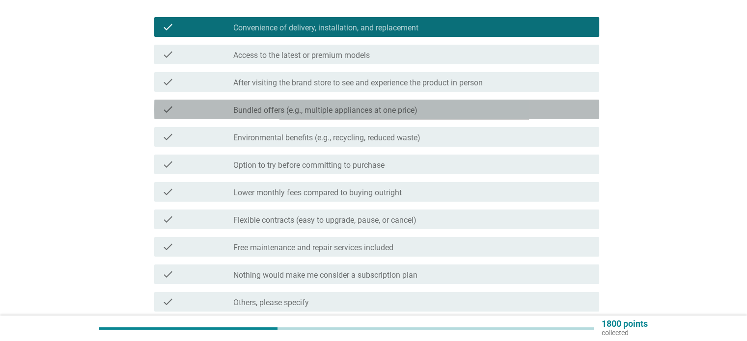
click at [441, 108] on div "check_box_outline_blank Bundled offers (e.g., multiple appliances at one price)" at bounding box center [411, 110] width 357 height 12
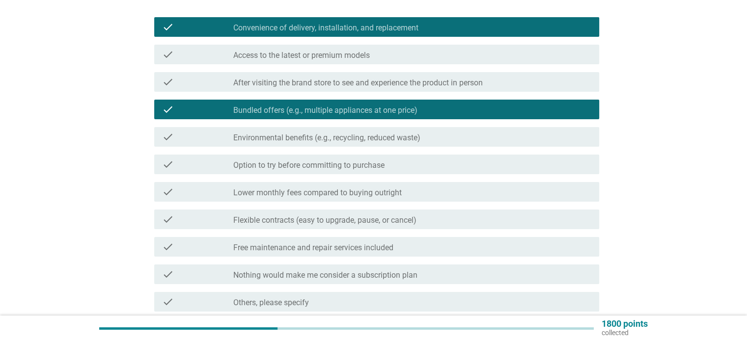
click at [516, 194] on div "check_box_outline_blank Lower monthly fees compared to buying outright" at bounding box center [411, 192] width 357 height 12
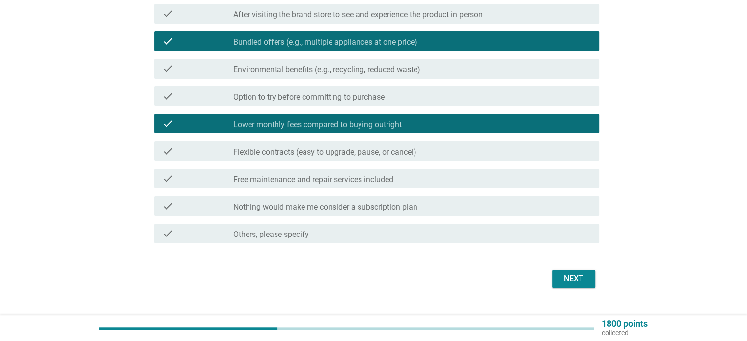
scroll to position [206, 0]
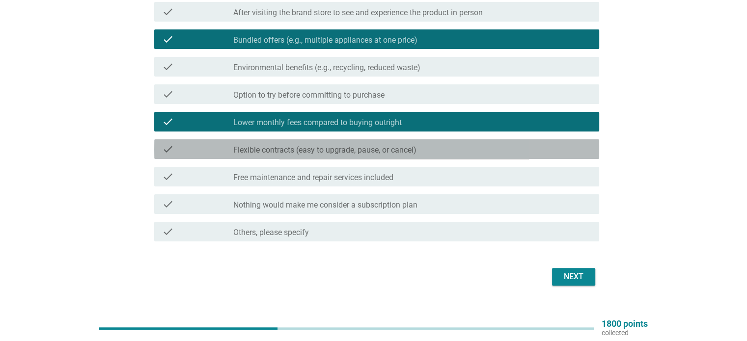
click at [404, 150] on label "Flexible contracts (easy to upgrade, pause, or cancel)" at bounding box center [324, 150] width 183 height 10
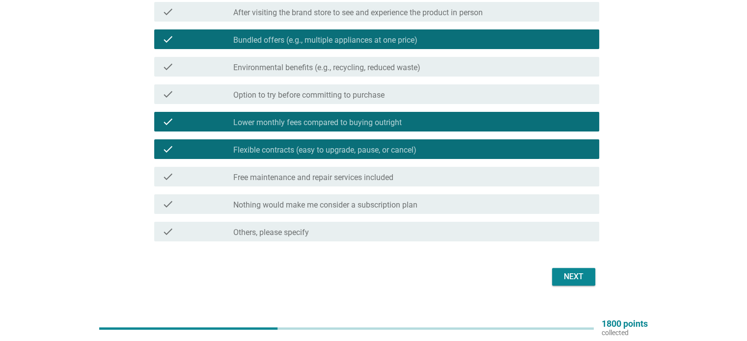
click at [466, 178] on div "check_box_outline_blank Free maintenance and repair services included" at bounding box center [411, 177] width 357 height 12
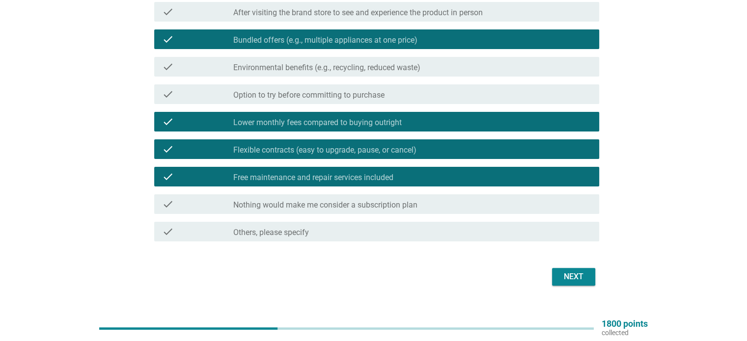
click at [571, 277] on div "Next" at bounding box center [573, 277] width 27 height 12
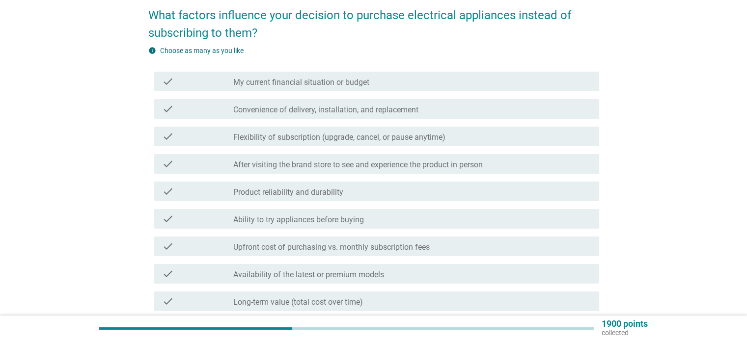
scroll to position [98, 0]
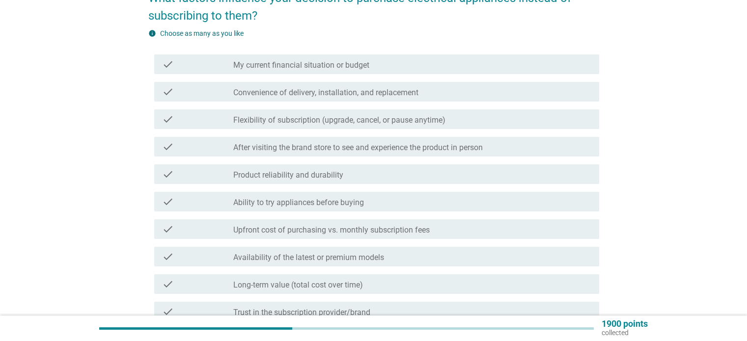
click at [454, 64] on div "check_box_outline_blank My current financial situation or budget" at bounding box center [411, 64] width 357 height 12
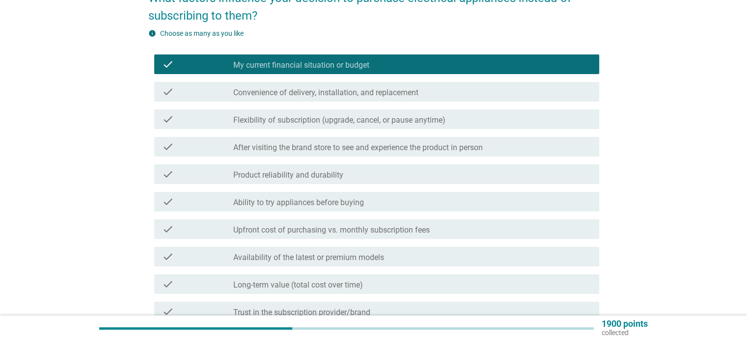
click at [540, 174] on div "check_box_outline_blank Product reliability and durability" at bounding box center [411, 174] width 357 height 12
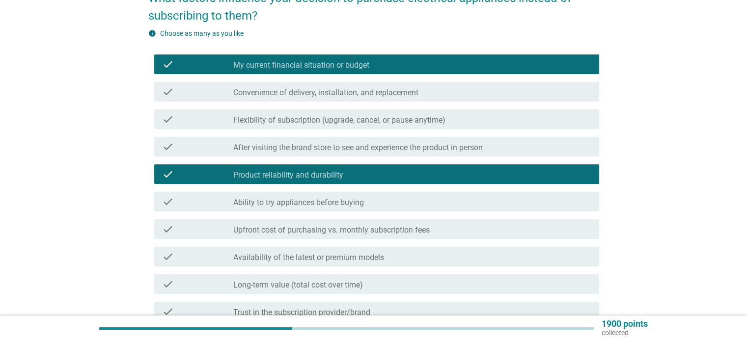
click at [431, 232] on div "check_box_outline_blank Upfront cost of purchasing vs. monthly subscription fees" at bounding box center [411, 229] width 357 height 12
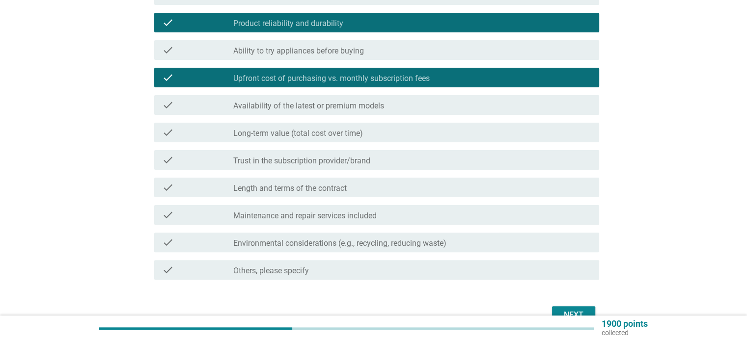
scroll to position [270, 0]
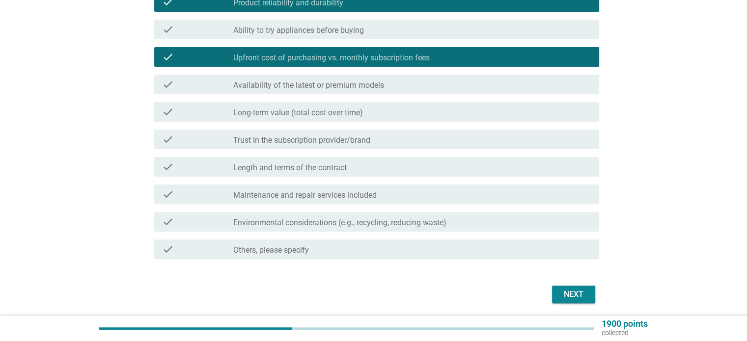
click at [421, 108] on div "check_box_outline_blank Long-term value (total cost over time)" at bounding box center [411, 112] width 357 height 12
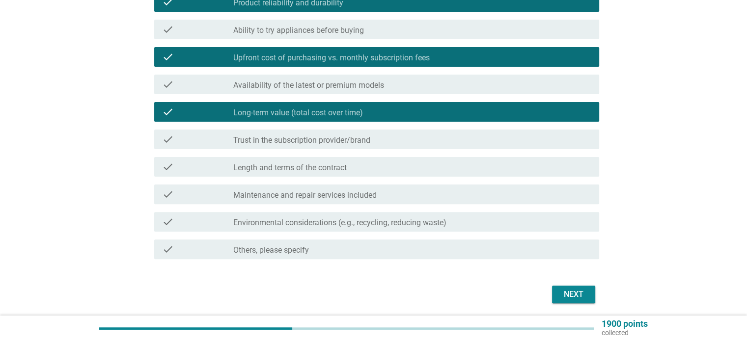
click at [367, 135] on div "check_box_outline_blank Trust in the subscription provider/brand" at bounding box center [411, 140] width 357 height 12
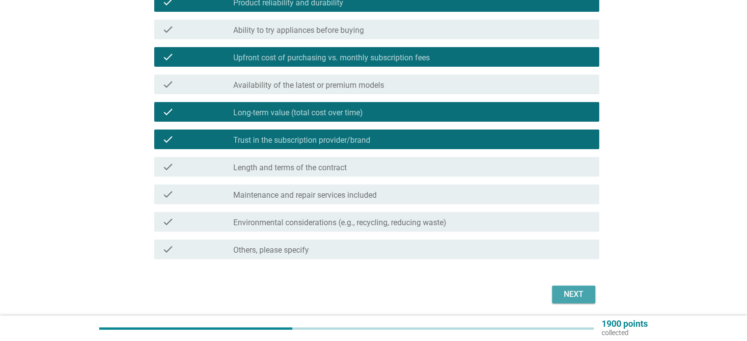
click at [576, 293] on div "Next" at bounding box center [573, 295] width 27 height 12
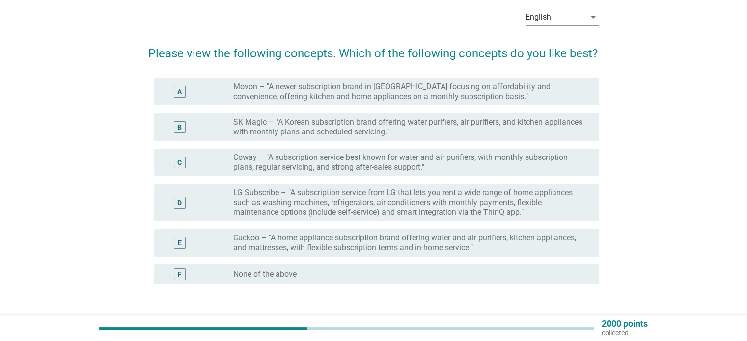
scroll to position [71, 0]
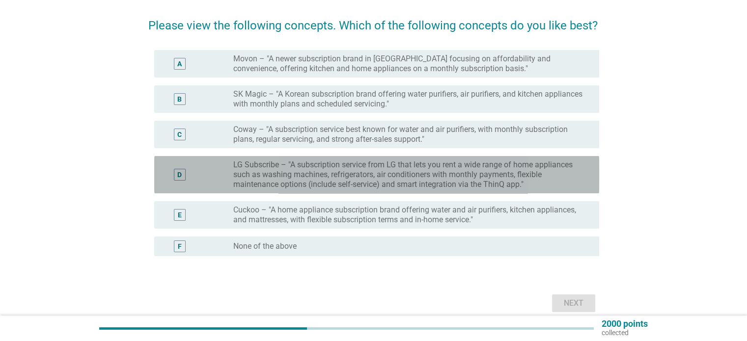
click at [269, 181] on label "LG Subscribe – "A subscription service from LG that lets you rent a wide range …" at bounding box center [408, 174] width 350 height 29
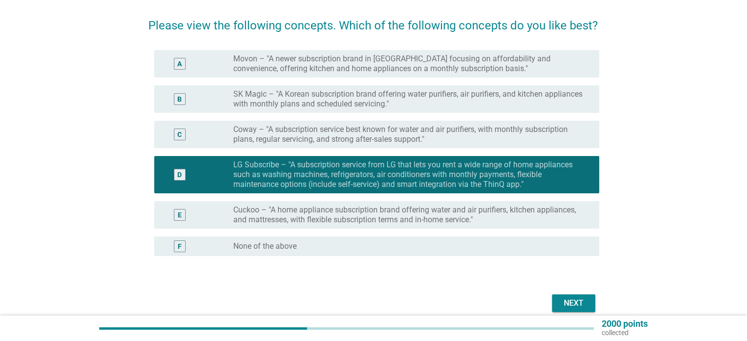
click at [574, 300] on div "Next" at bounding box center [573, 303] width 27 height 12
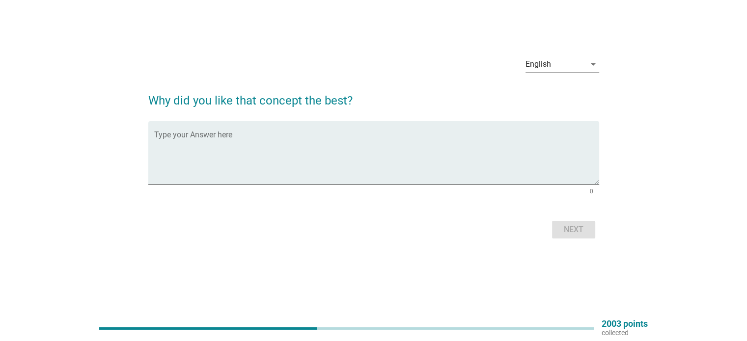
scroll to position [0, 0]
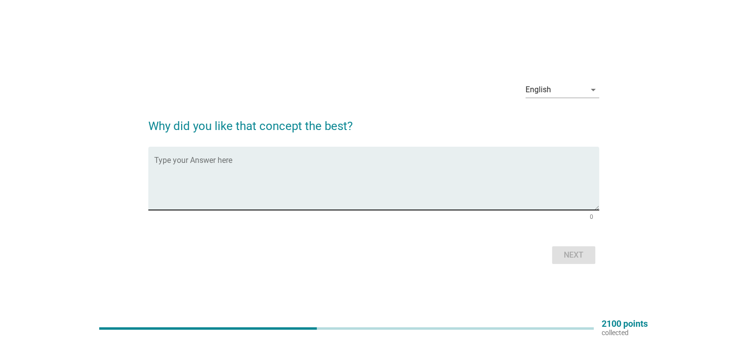
click at [506, 157] on div "Type your Answer here" at bounding box center [376, 178] width 445 height 63
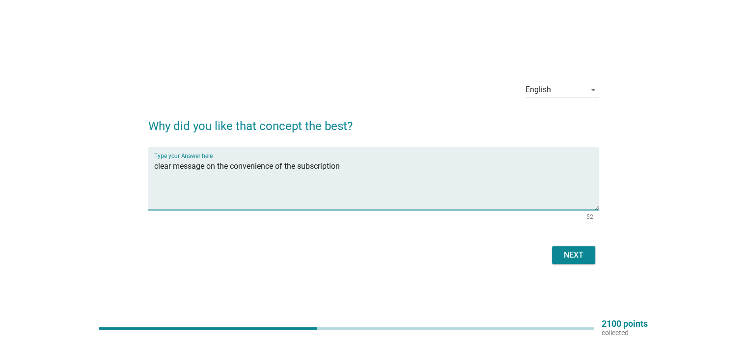
type textarea "clear message on the convenience of the subscription"
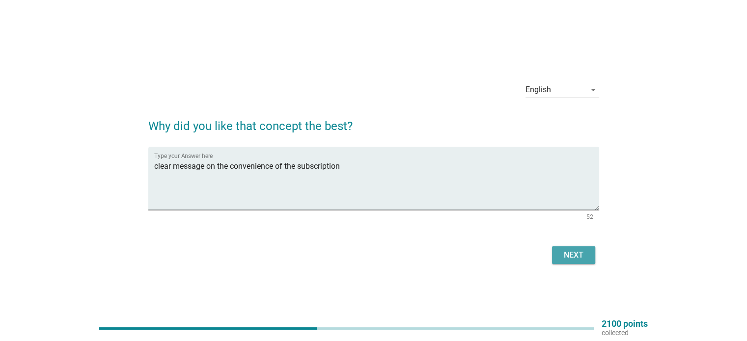
click at [562, 252] on div "Next" at bounding box center [573, 255] width 27 height 12
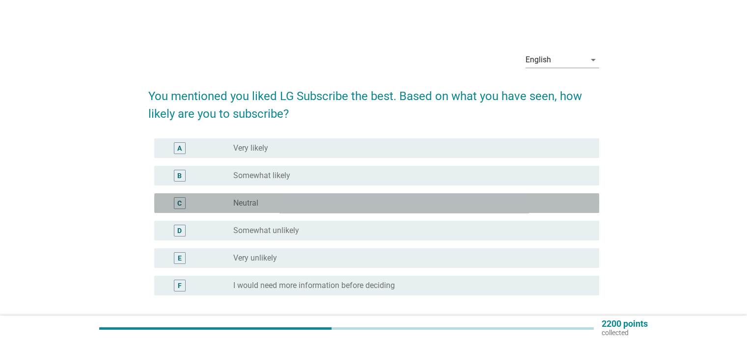
click at [257, 202] on label "Neutral" at bounding box center [245, 203] width 25 height 10
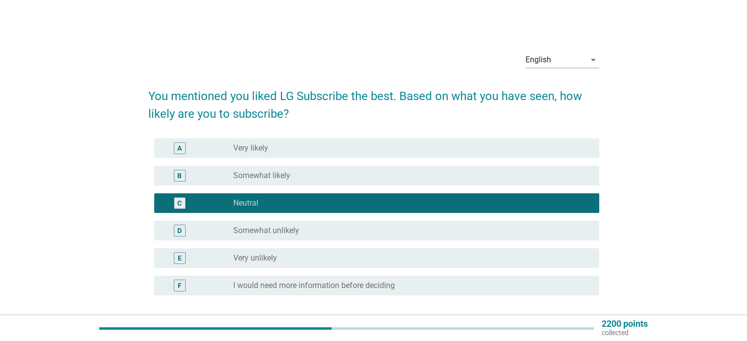
scroll to position [49, 0]
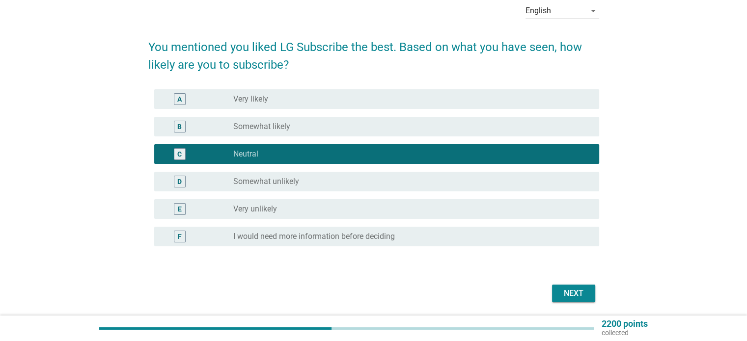
click at [567, 291] on div "Next" at bounding box center [573, 294] width 27 height 12
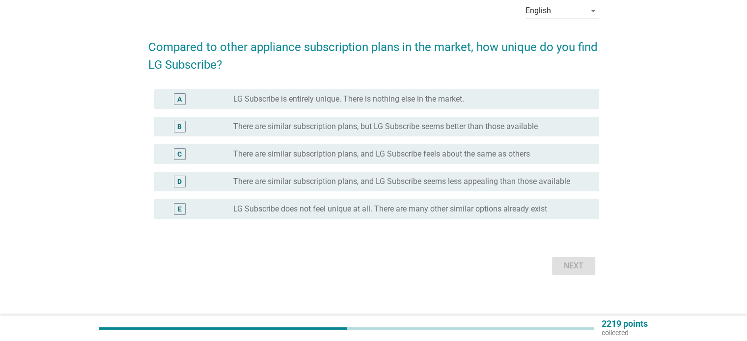
scroll to position [0, 0]
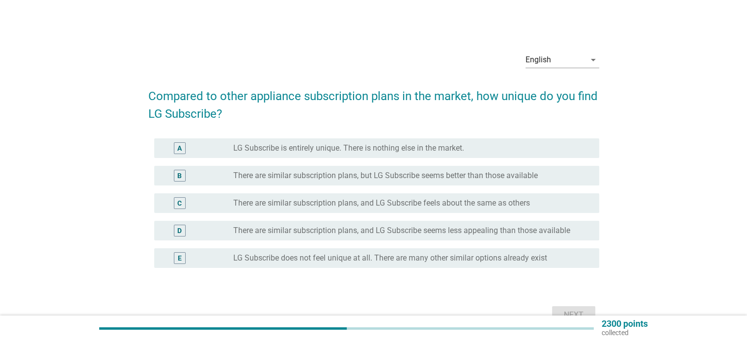
click at [550, 176] on div "radio_button_unchecked There are similar subscription plans, but LG Subscribe s…" at bounding box center [408, 176] width 350 height 10
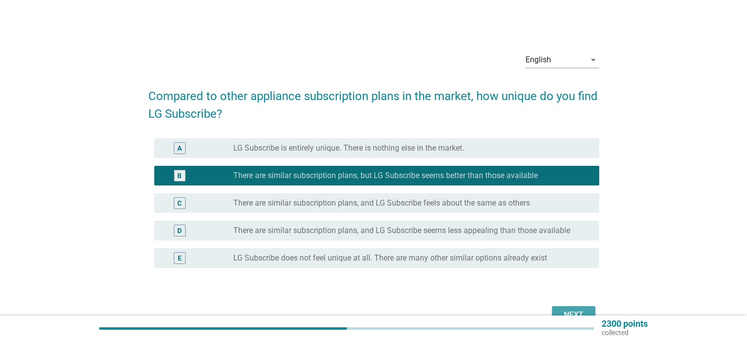
click at [565, 310] on div "Next" at bounding box center [573, 315] width 27 height 12
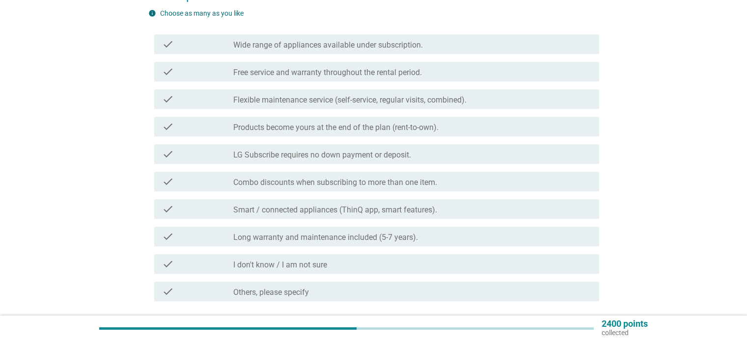
scroll to position [147, 0]
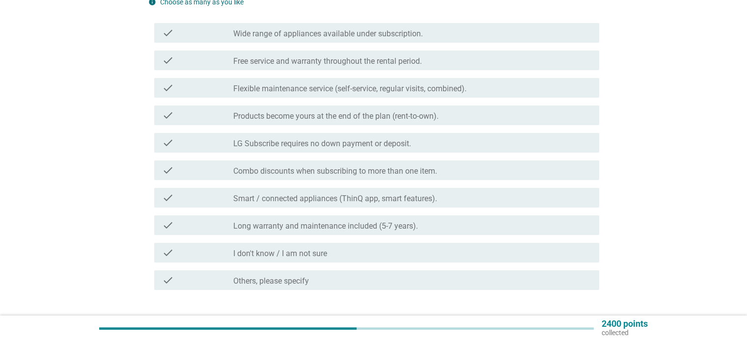
click at [483, 174] on div "check_box_outline_blank Combo discounts when subscribing to more than one item." at bounding box center [411, 170] width 357 height 12
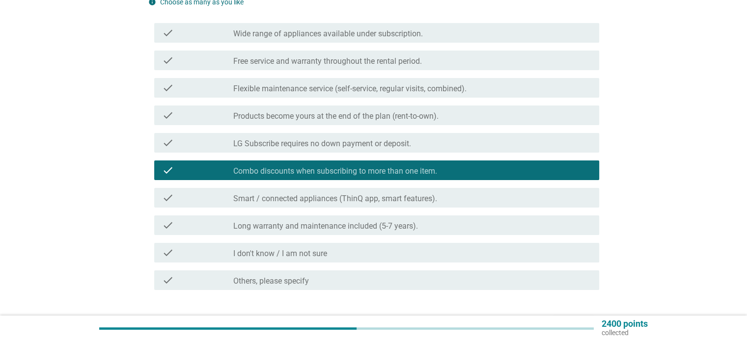
click at [468, 229] on div "check_box_outline_blank Long warranty and maintenance included (5-7 years)." at bounding box center [411, 225] width 357 height 12
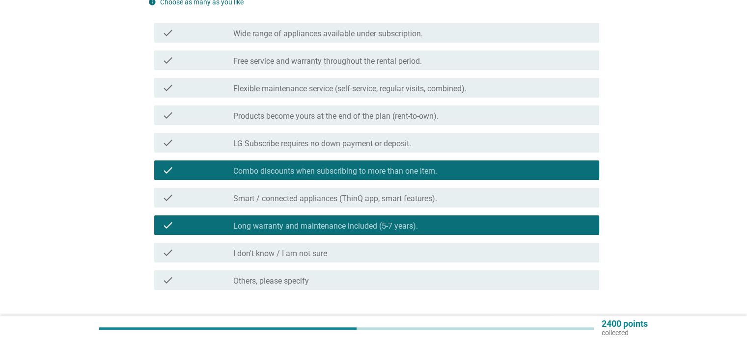
scroll to position [196, 0]
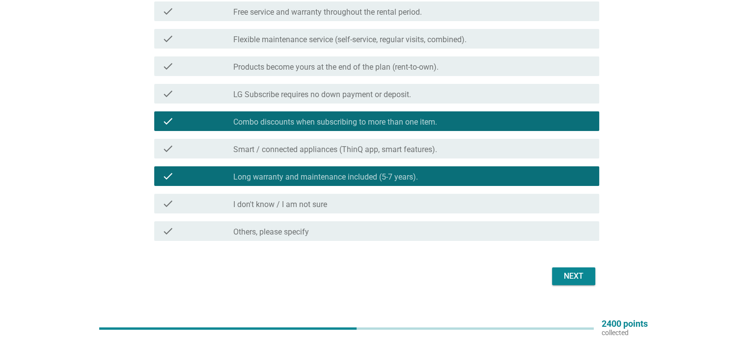
click at [560, 269] on button "Next" at bounding box center [573, 277] width 43 height 18
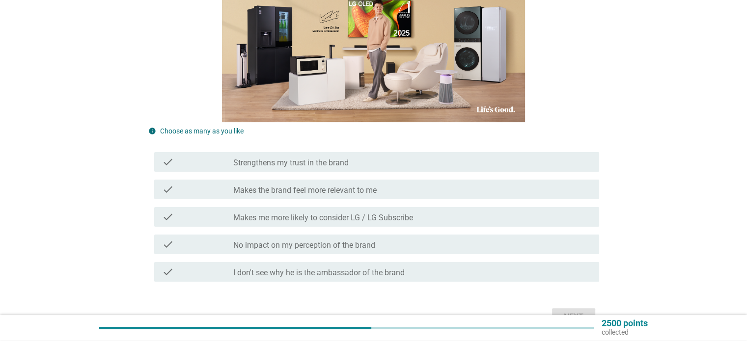
click at [427, 237] on div "check check_box_outline_blank No impact on my perception of the brand" at bounding box center [376, 245] width 445 height 20
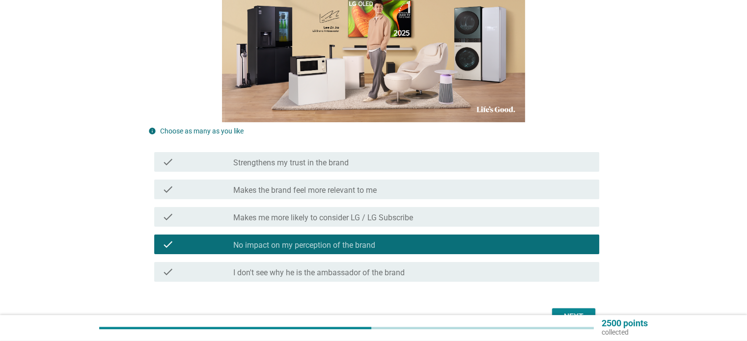
click at [556, 310] on button "Next" at bounding box center [573, 317] width 43 height 18
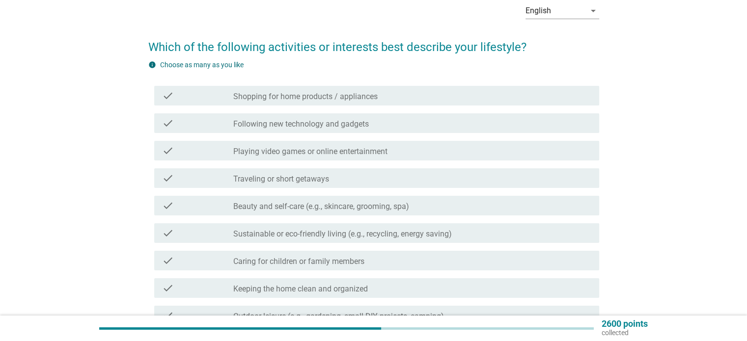
scroll to position [98, 0]
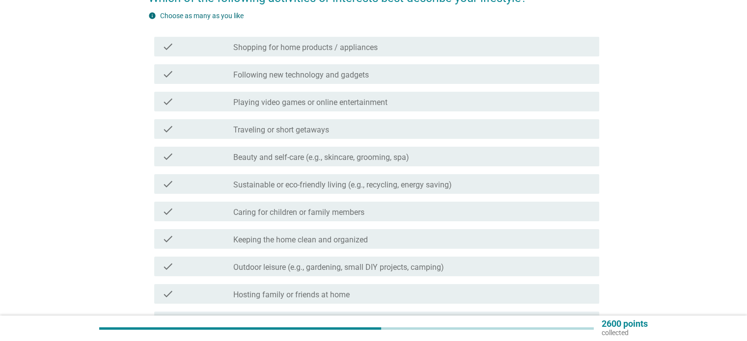
click at [363, 76] on label "Following new technology and gadgets" at bounding box center [300, 75] width 135 height 10
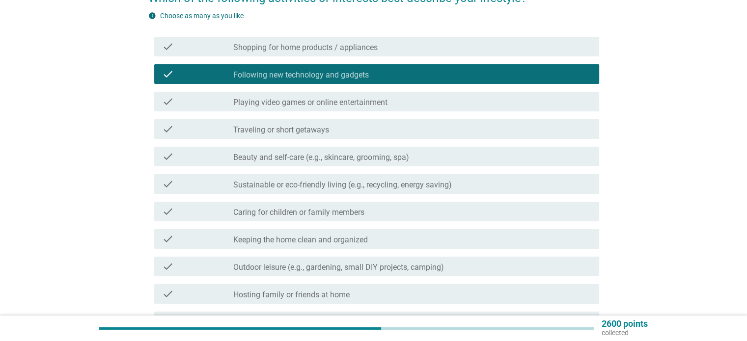
click at [391, 98] on div "check_box_outline_blank Playing video games or online entertainment" at bounding box center [411, 102] width 357 height 12
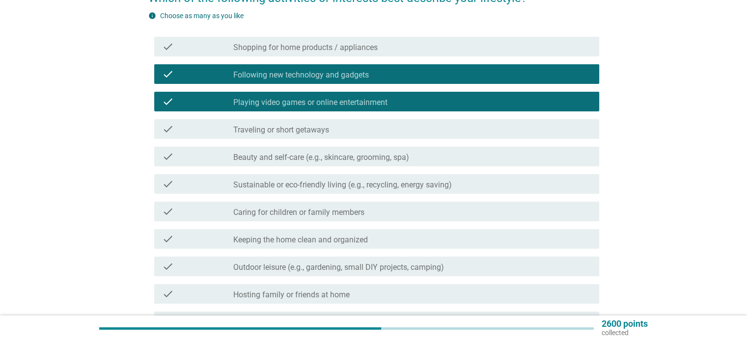
click at [397, 51] on div "check_box_outline_blank Shopping for home products / appliances" at bounding box center [411, 47] width 357 height 12
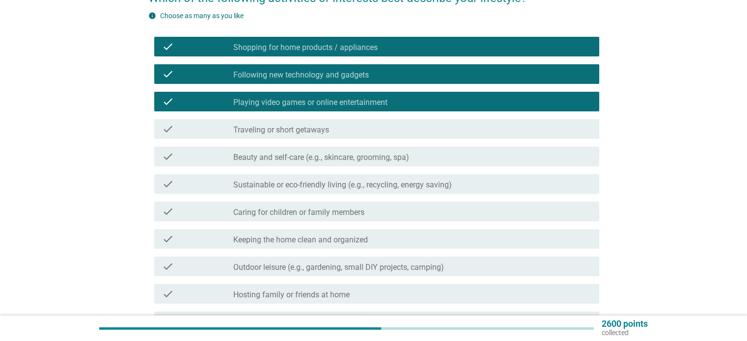
click at [456, 155] on div "check_box_outline_blank Beauty and self-care (e.g., skincare, grooming, spa)" at bounding box center [411, 157] width 357 height 12
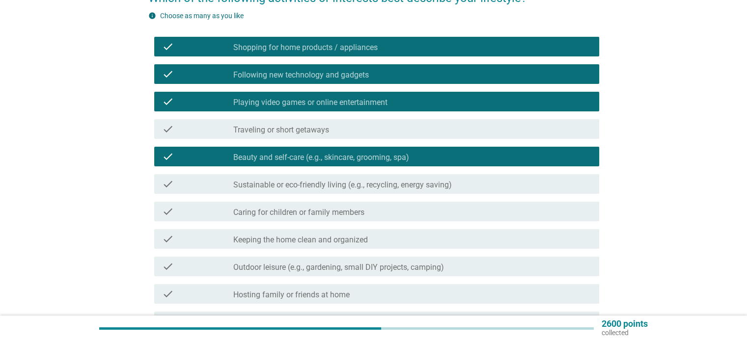
click at [435, 237] on div "check_box_outline_blank Keeping the home clean and organized" at bounding box center [411, 239] width 357 height 12
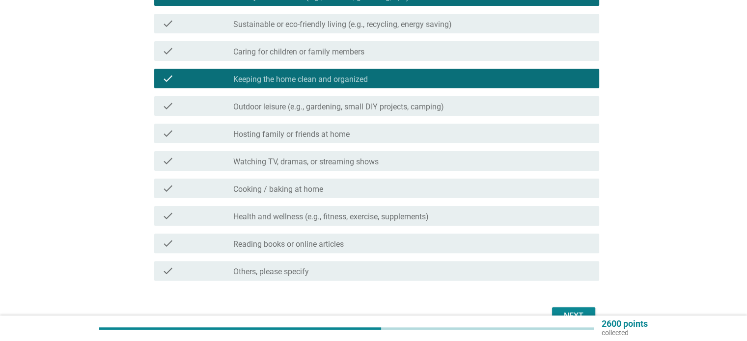
scroll to position [295, 0]
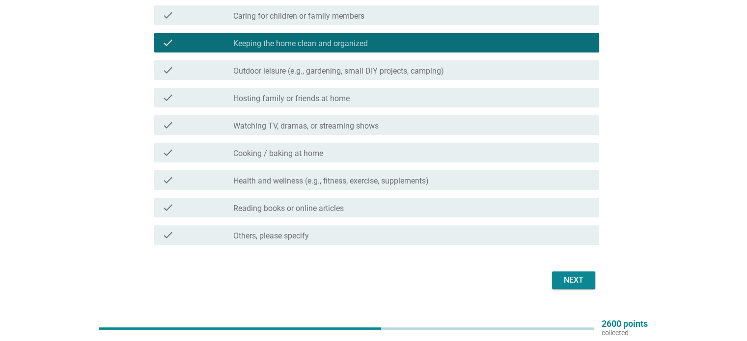
click at [369, 130] on label "Watching TV, dramas, or streaming shows" at bounding box center [305, 126] width 145 height 10
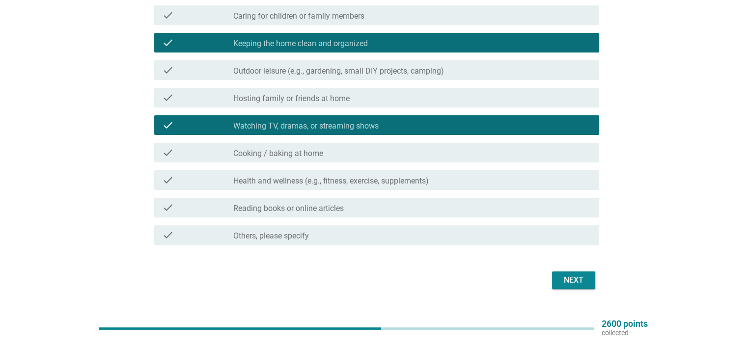
click at [363, 144] on div "check check_box_outline_blank Cooking / baking at home" at bounding box center [376, 153] width 445 height 20
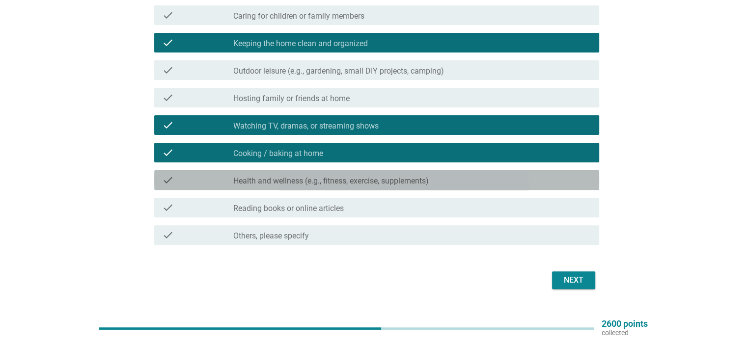
click at [357, 174] on div "check check_box_outline_blank Health and wellness (e.g., fitness, exercise, sup…" at bounding box center [376, 180] width 445 height 20
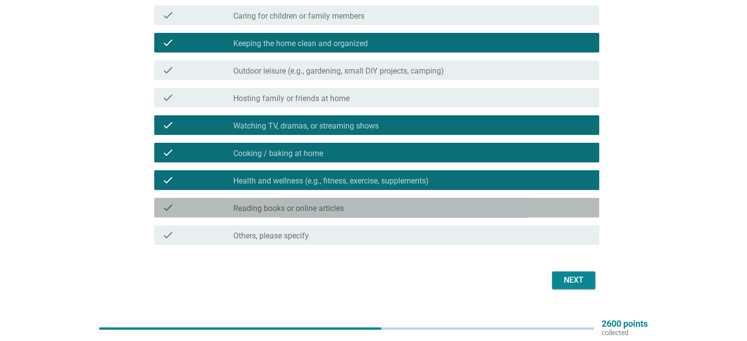
click at [355, 200] on div "check check_box_outline_blank Reading books or online articles" at bounding box center [376, 208] width 445 height 20
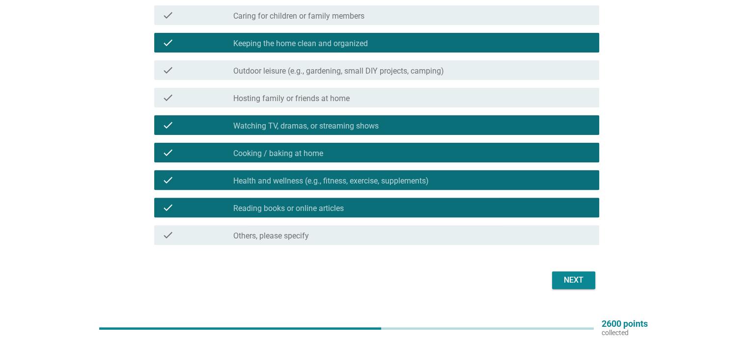
click at [566, 279] on div "Next" at bounding box center [573, 280] width 27 height 12
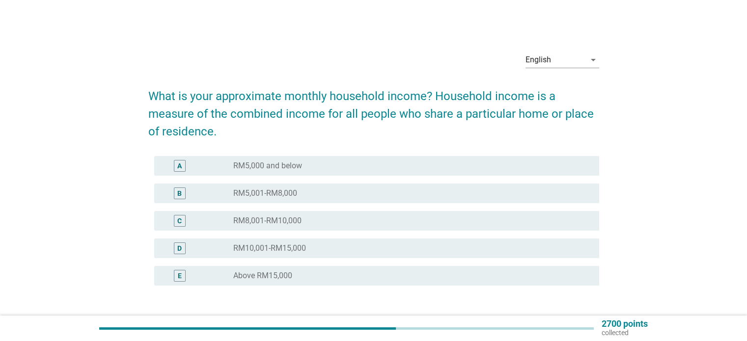
click at [326, 244] on div "radio_button_unchecked RM10,001-RM15,000" at bounding box center [408, 248] width 350 height 10
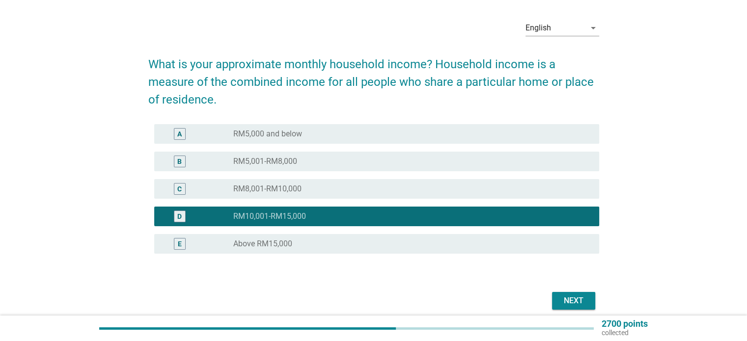
scroll to position [49, 0]
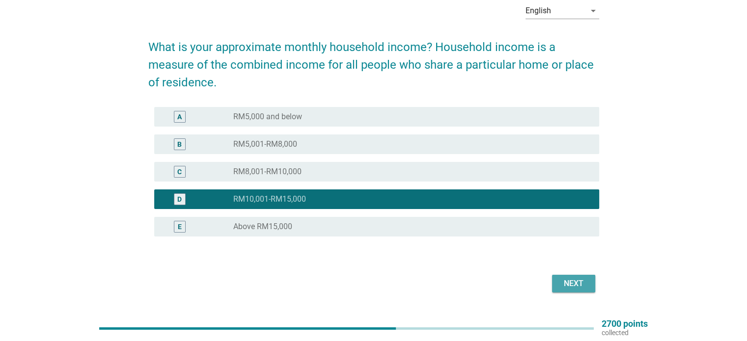
click at [573, 290] on button "Next" at bounding box center [573, 284] width 43 height 18
